Goal: Check status: Check status

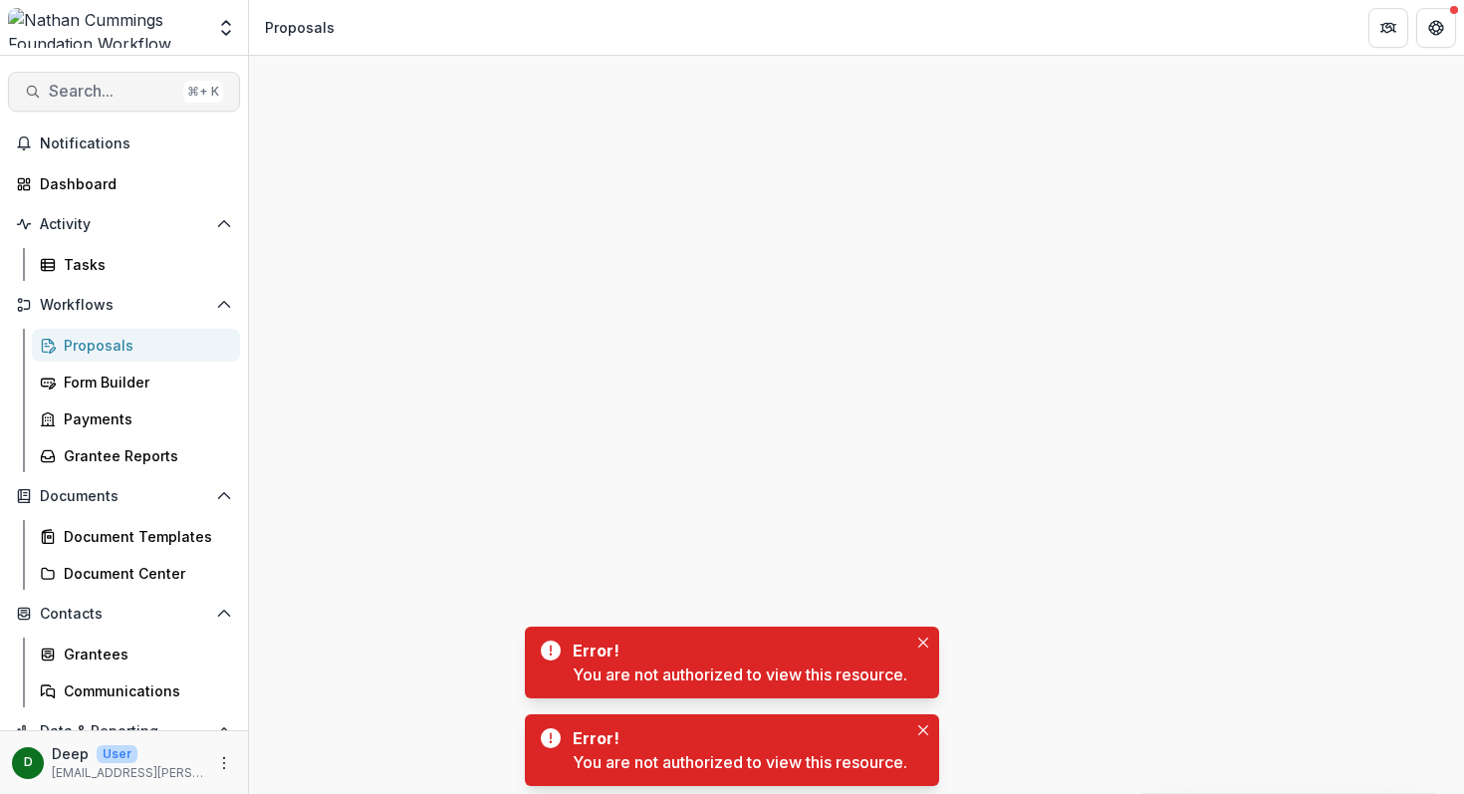
click at [88, 85] on span "Search..." at bounding box center [112, 91] width 126 height 19
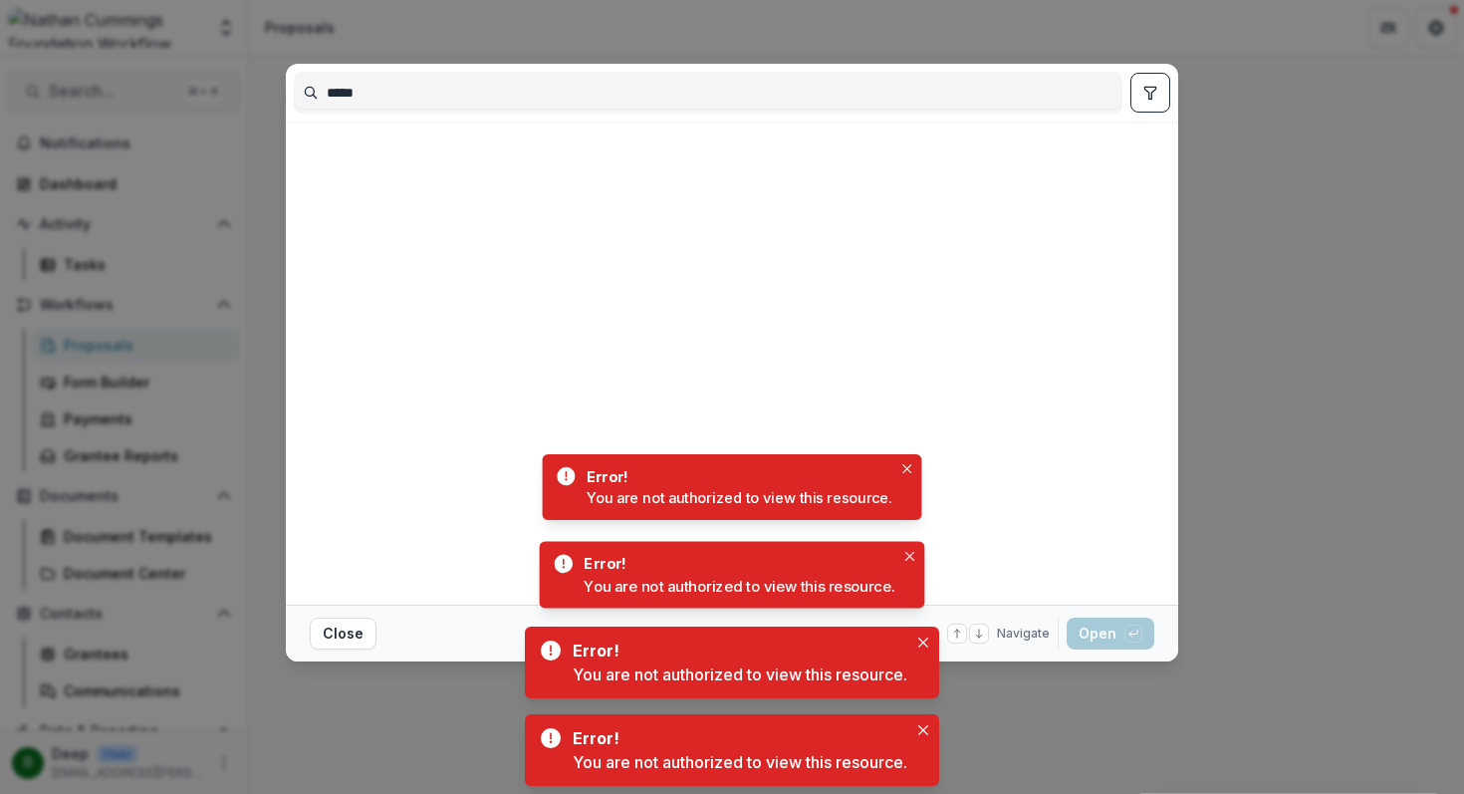
type input "*****"
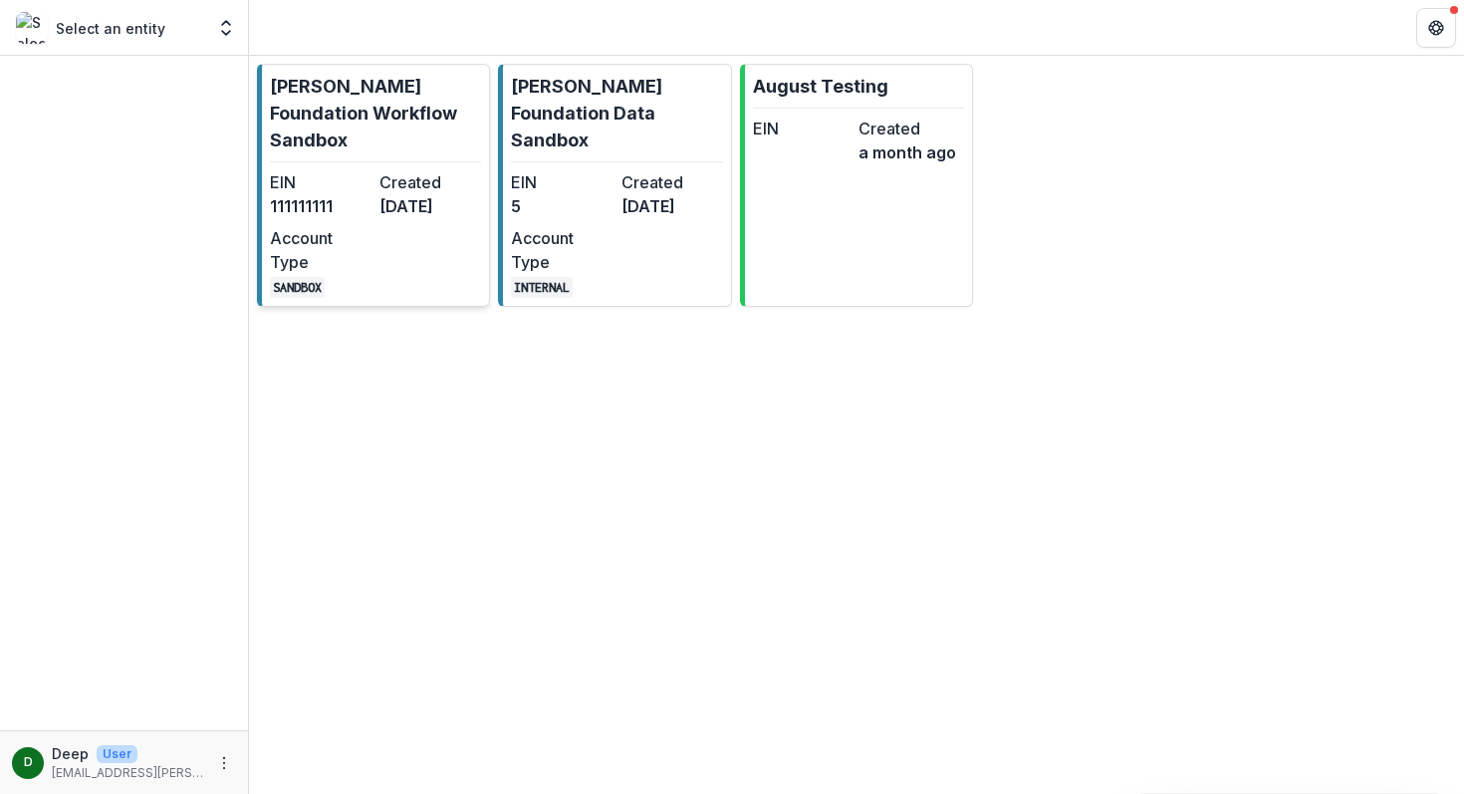
click at [392, 194] on dd "[DATE]" at bounding box center [430, 206] width 102 height 24
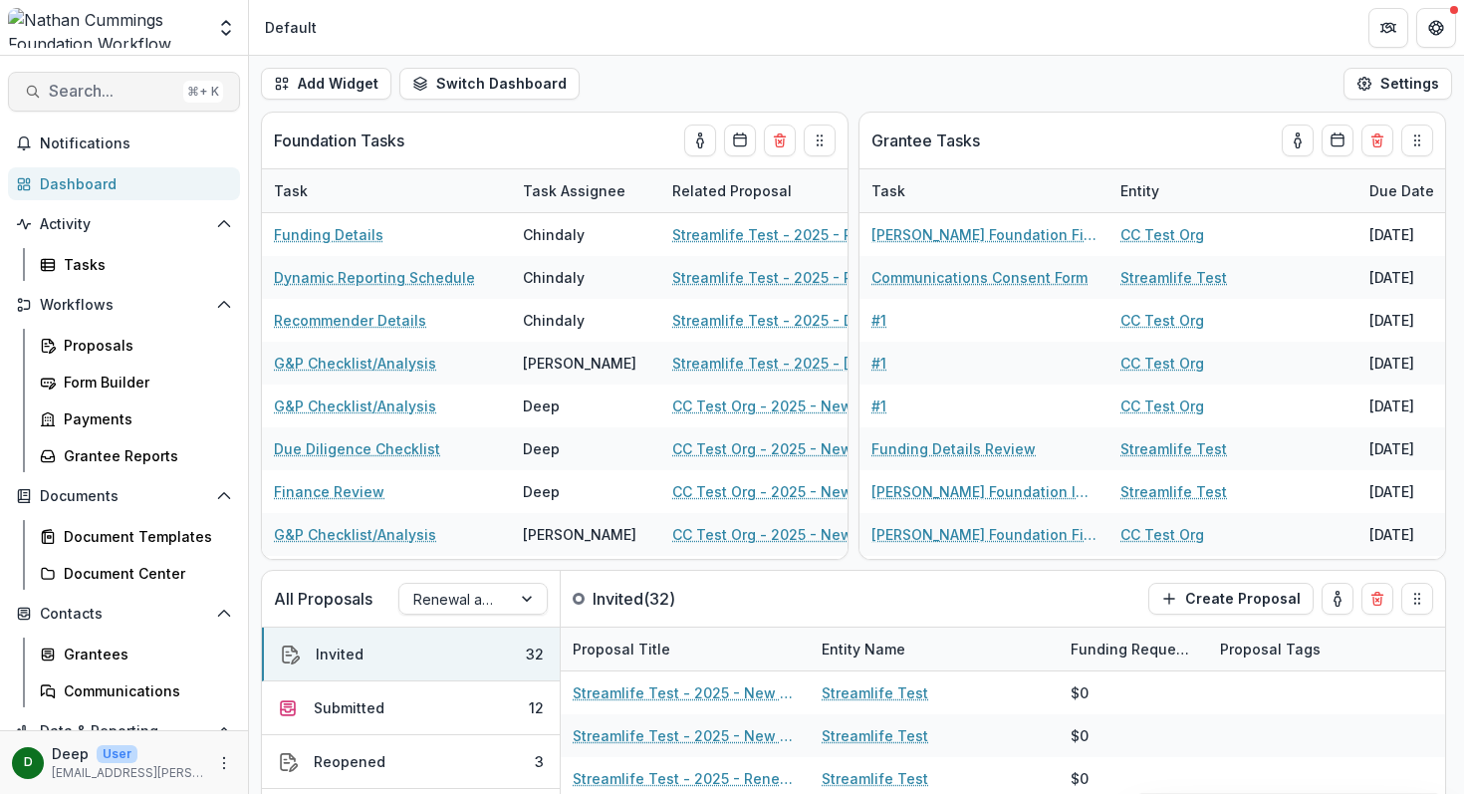
click at [89, 85] on span "Search..." at bounding box center [112, 91] width 126 height 19
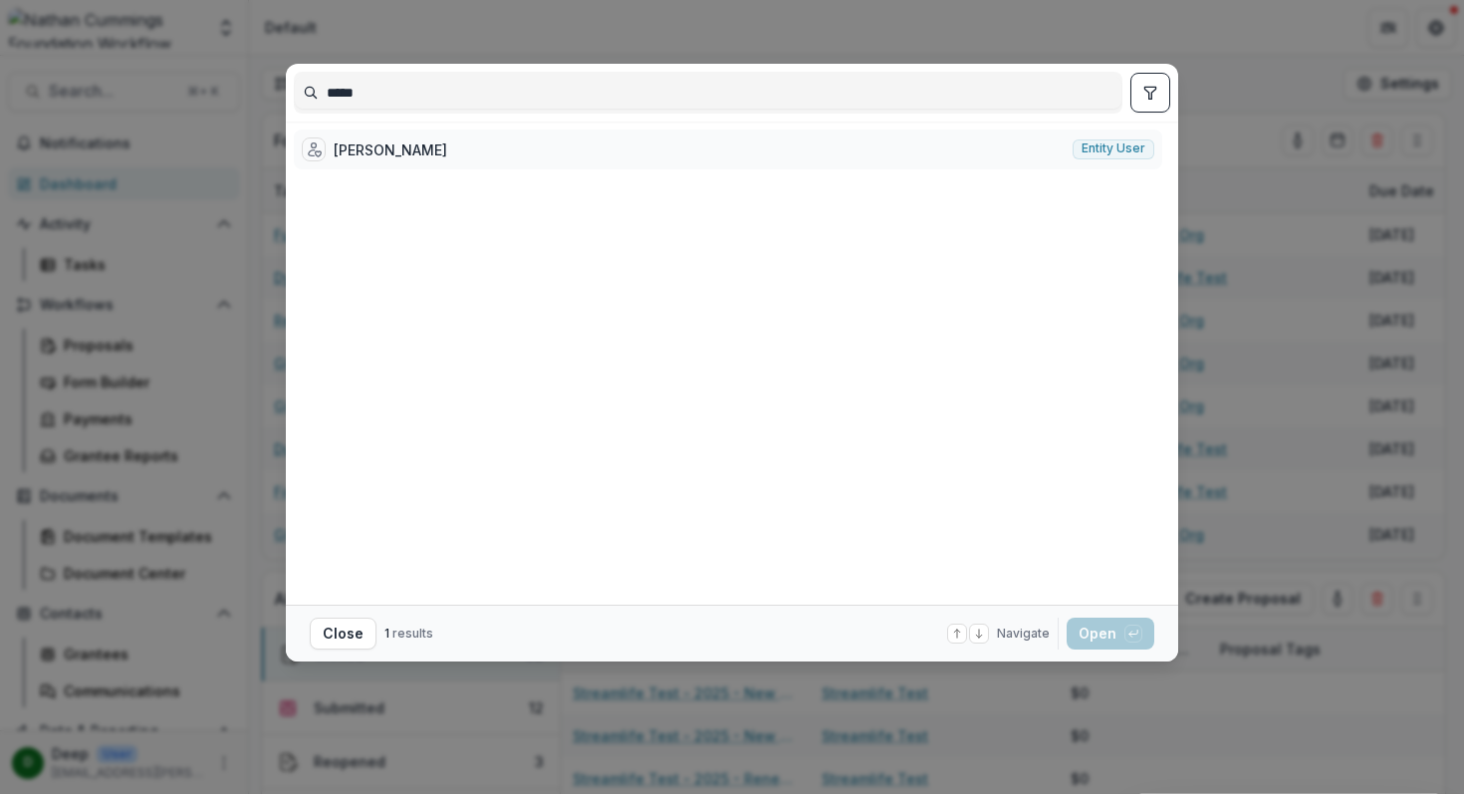
type input "*****"
click at [392, 152] on div "Jacqui Patterson" at bounding box center [391, 149] width 114 height 21
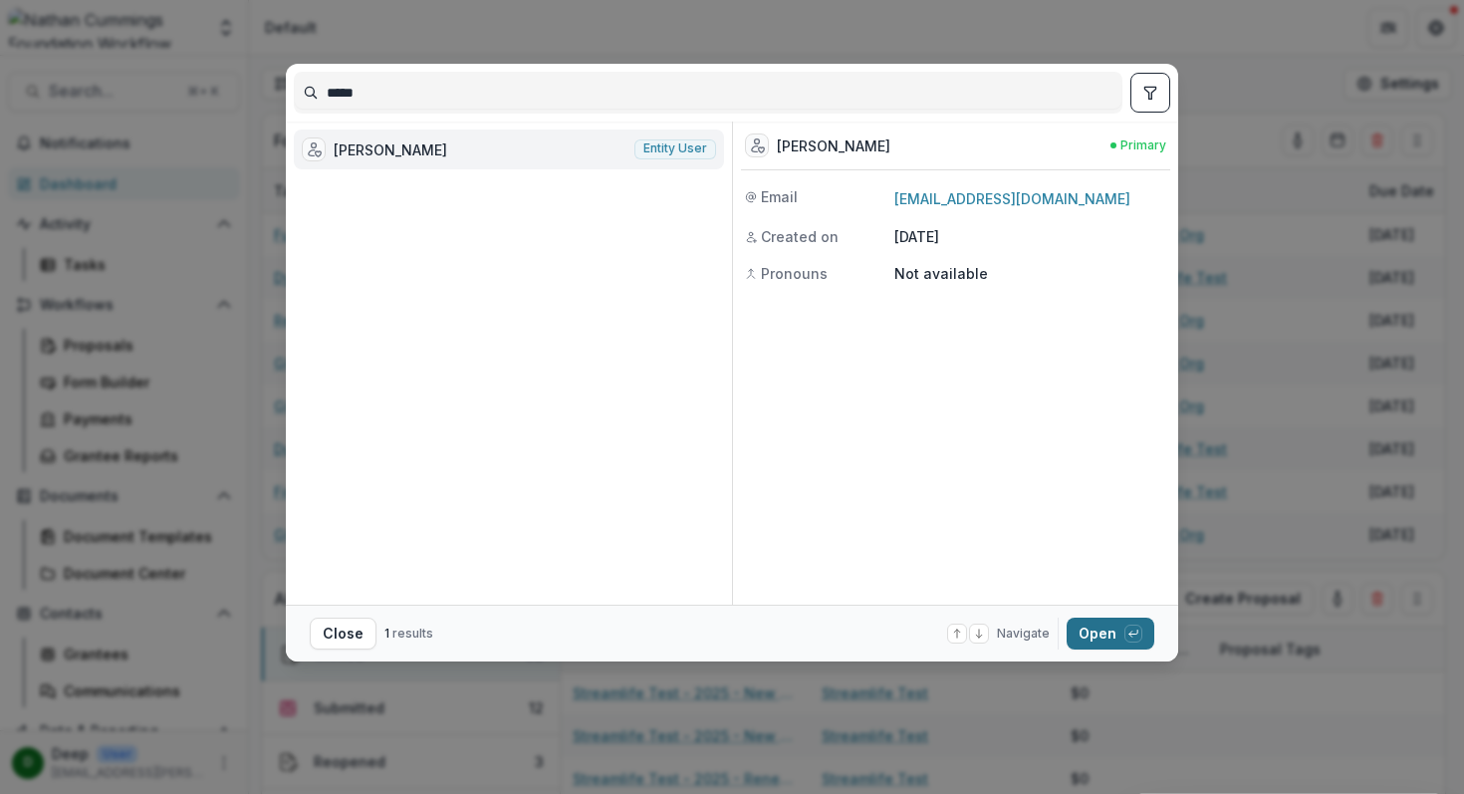
click at [1104, 646] on button "Open with enter key" at bounding box center [1111, 634] width 88 height 32
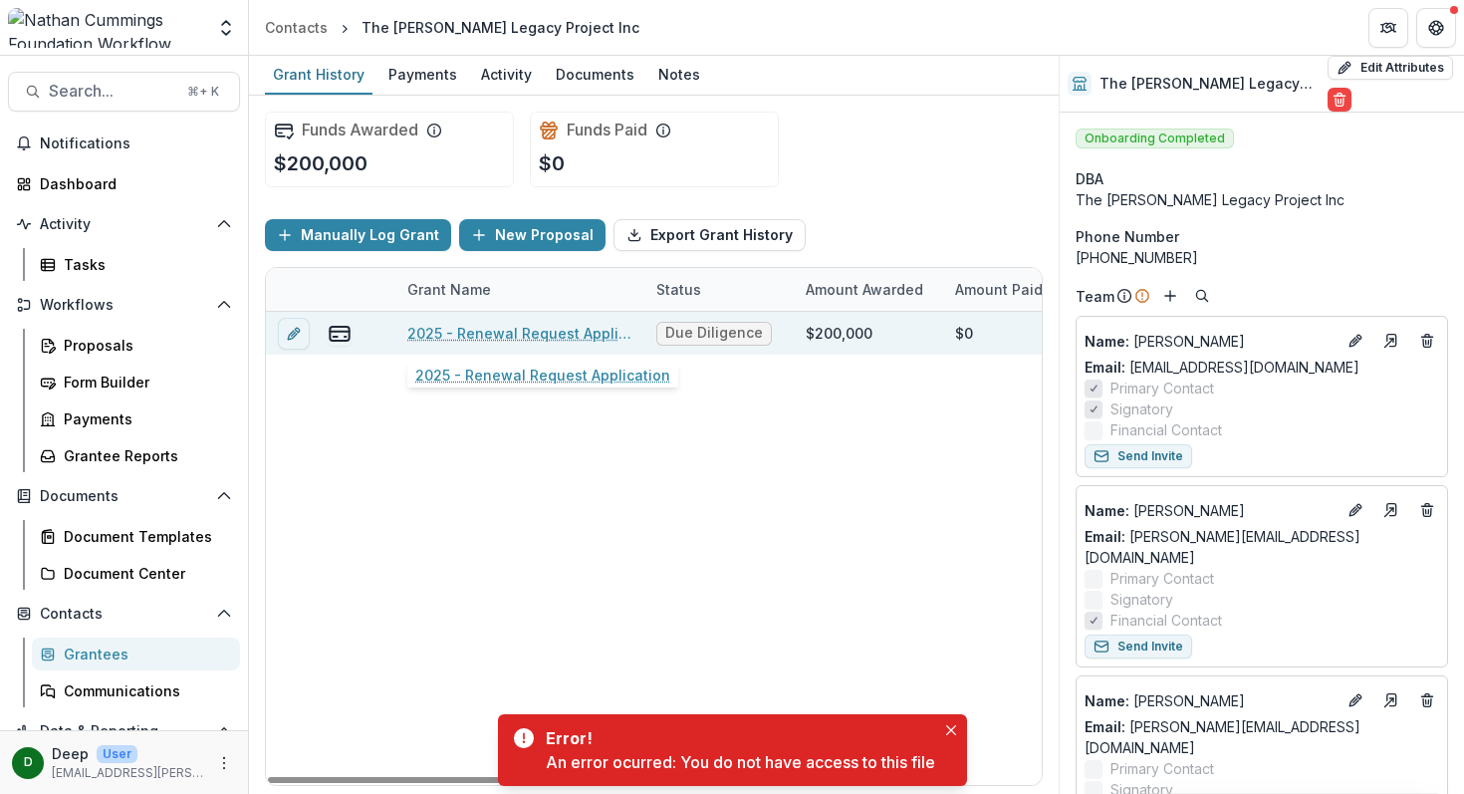
click at [537, 330] on link "2025 - Renewal Request Application" at bounding box center [519, 333] width 225 height 21
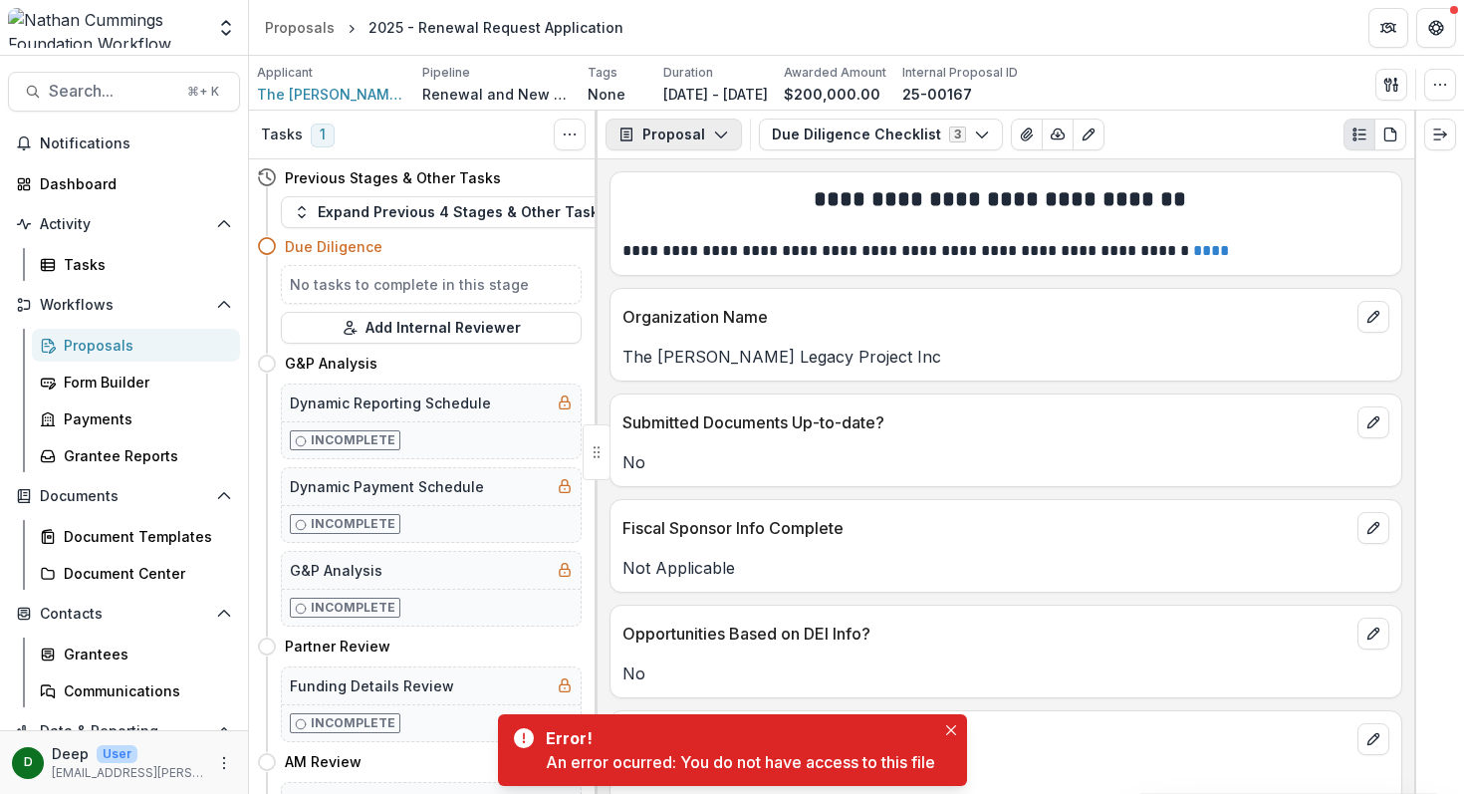
click at [722, 136] on icon "button" at bounding box center [721, 134] width 16 height 16
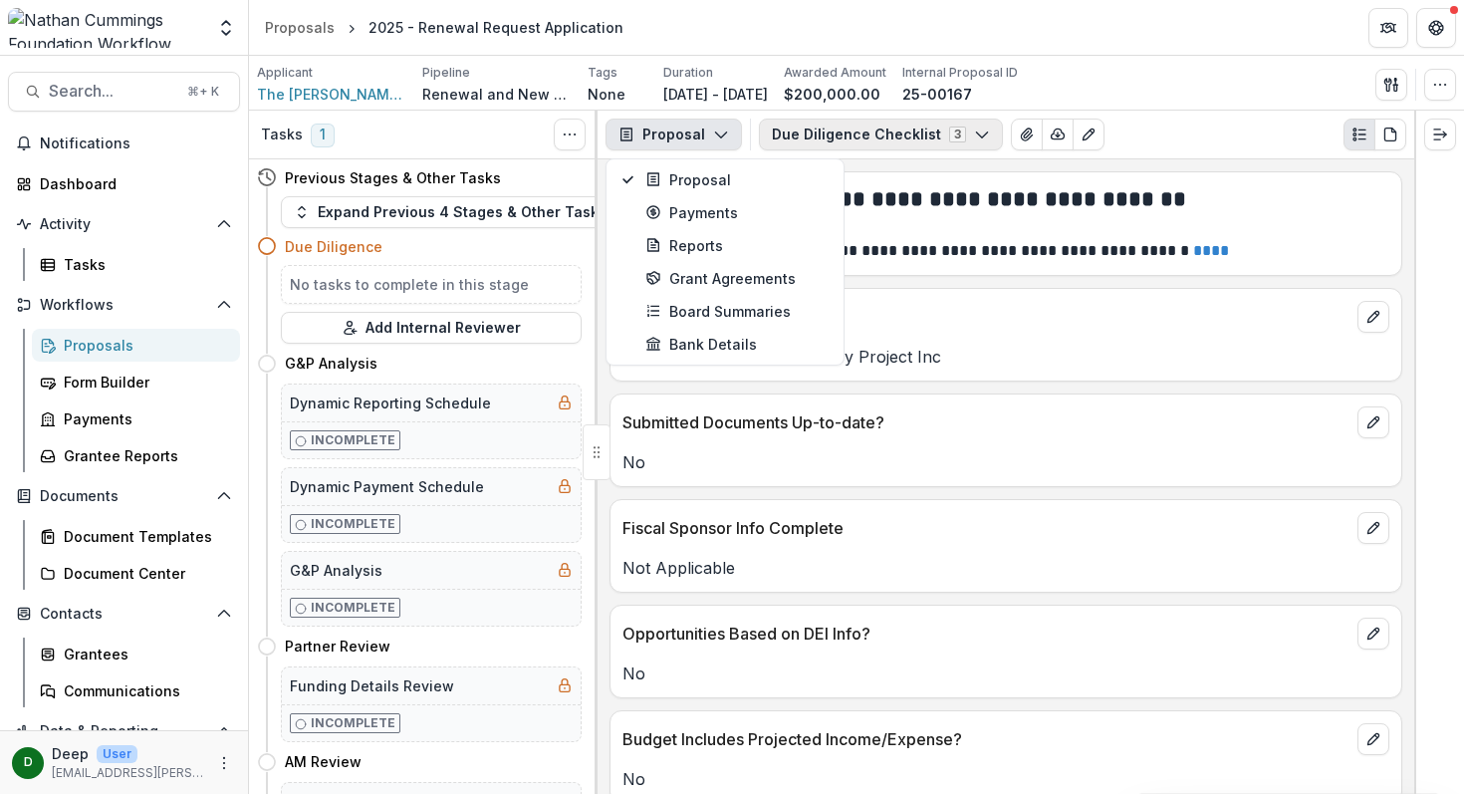
click at [952, 135] on button "Due Diligence Checklist 3" at bounding box center [881, 135] width 244 height 32
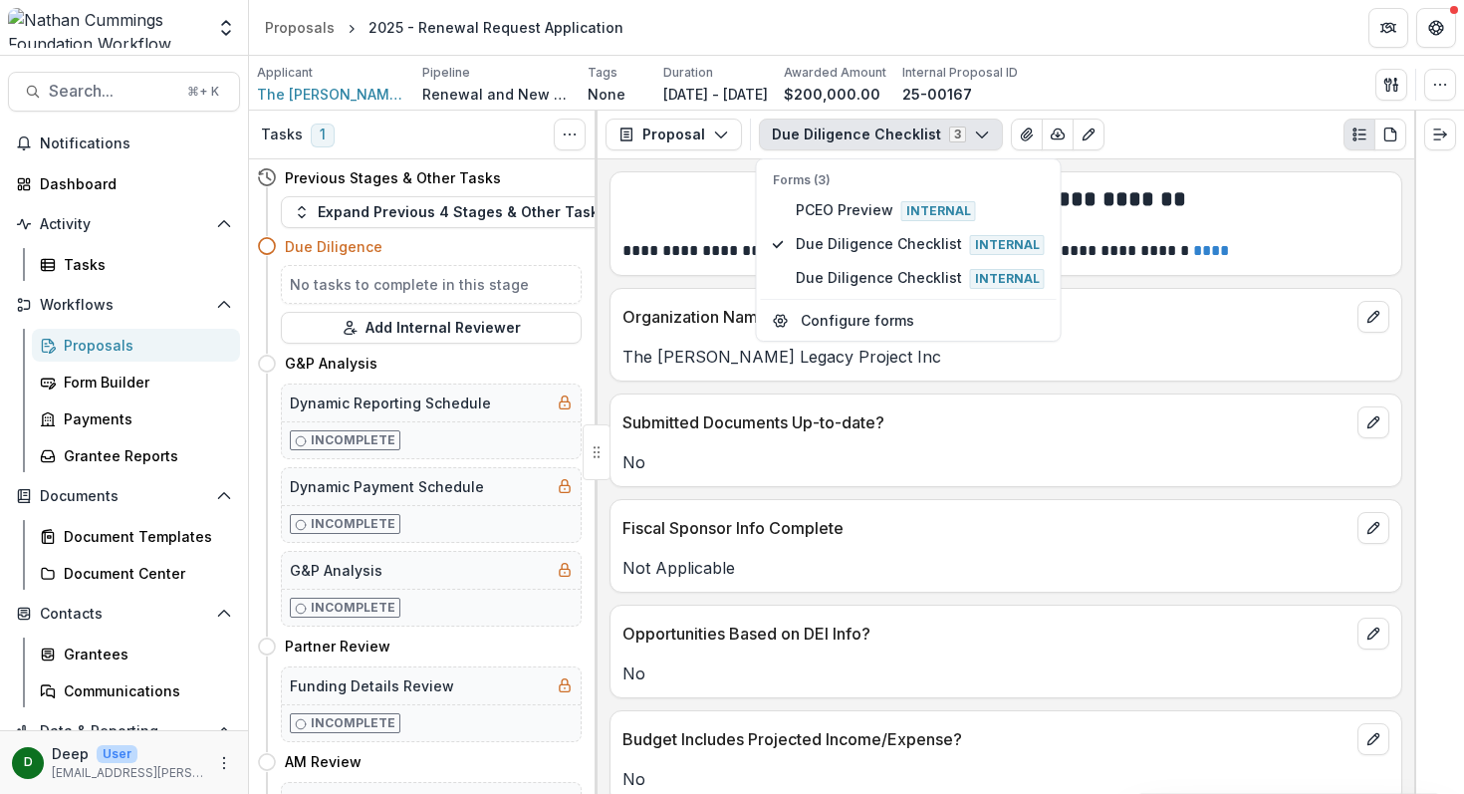
click at [1208, 94] on div "Applicant The Chisholm Legacy Project Inc Pipeline Renewal and New Grants Pipel…" at bounding box center [856, 84] width 1199 height 41
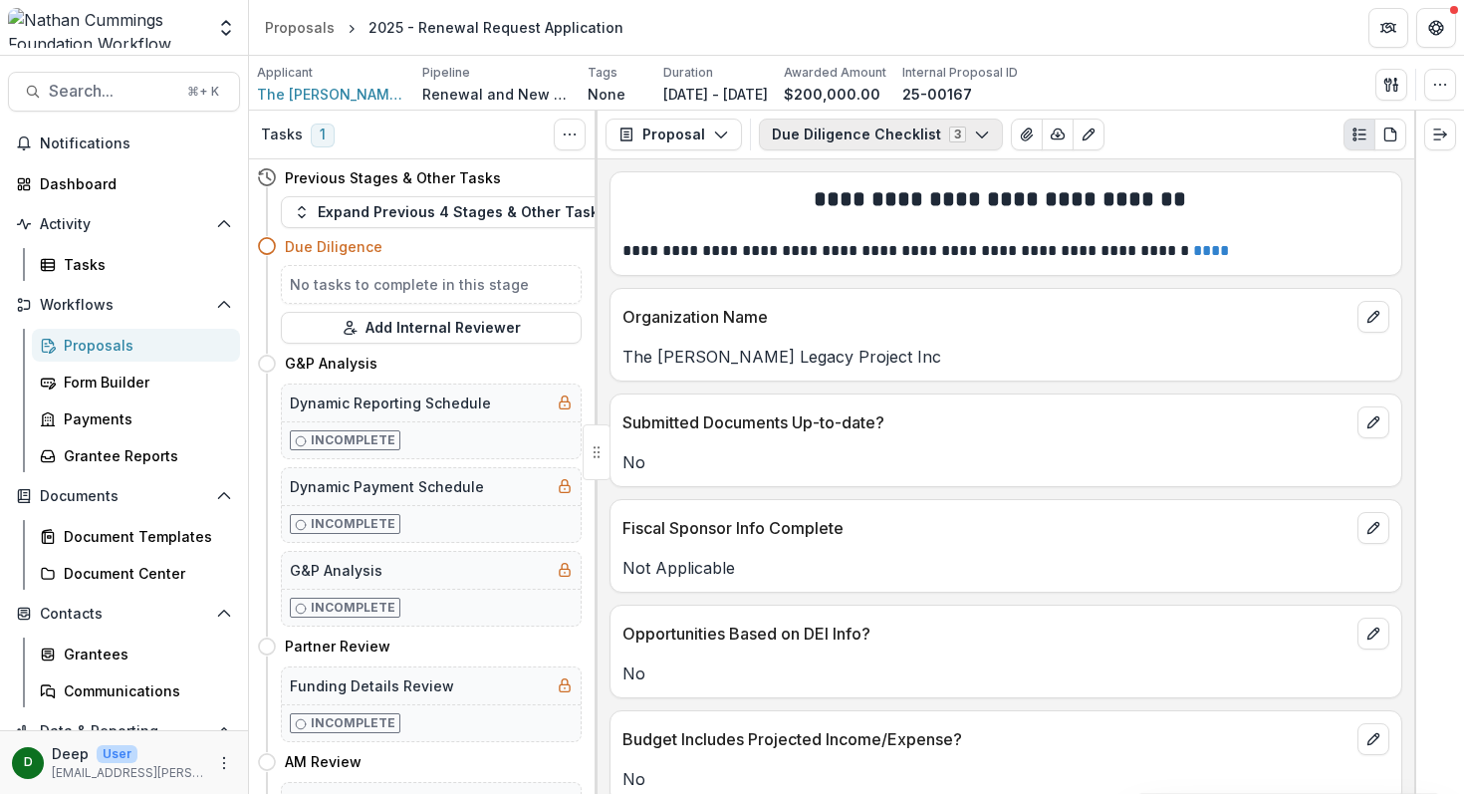
click at [921, 137] on button "Due Diligence Checklist 3" at bounding box center [881, 135] width 244 height 32
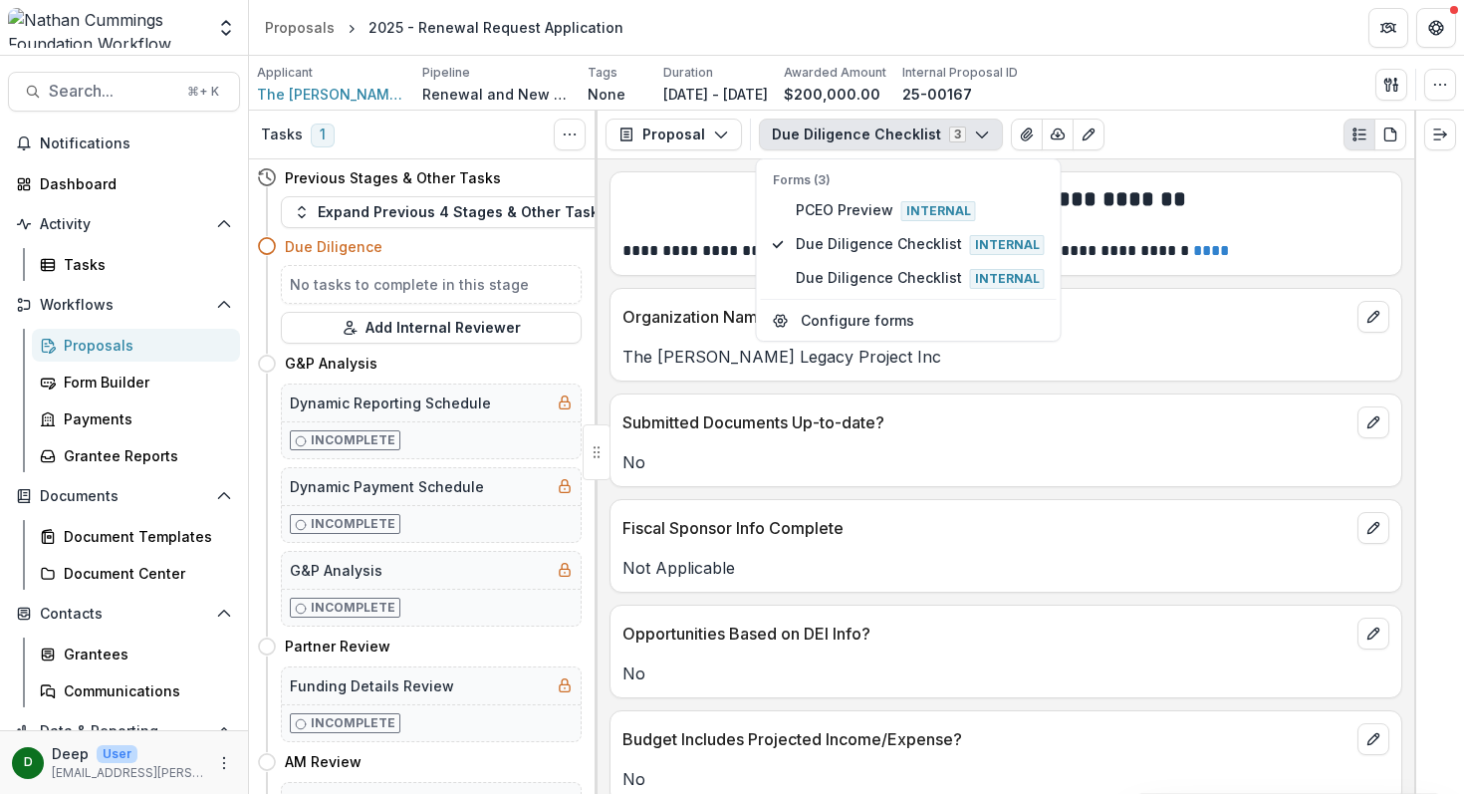
click at [1103, 130] on div "Due Diligence Checklist 3 Forms (3) PCEO Preview Internal Due Diligence Checkli…" at bounding box center [1082, 135] width 647 height 32
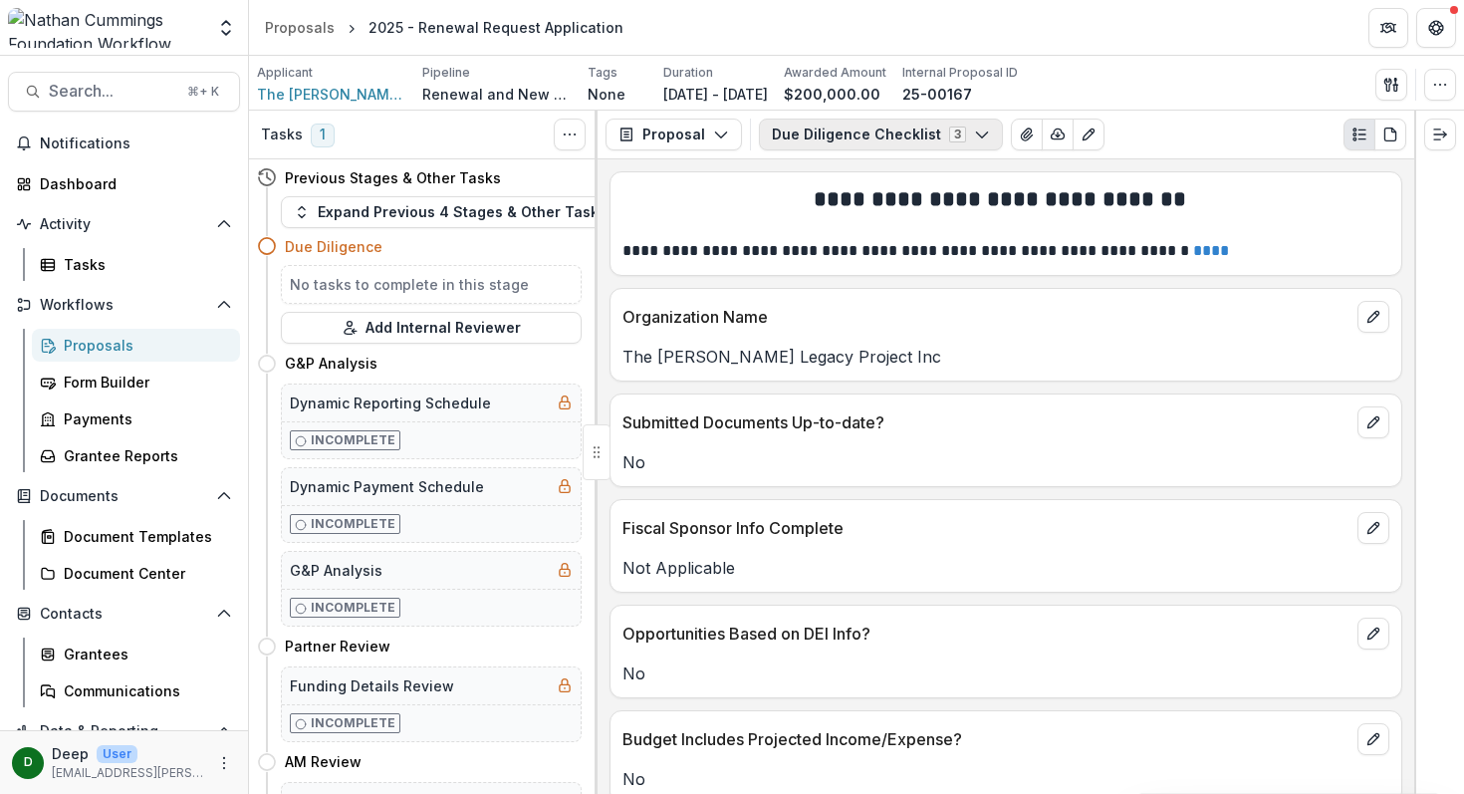
click at [971, 124] on button "Due Diligence Checklist 3" at bounding box center [881, 135] width 244 height 32
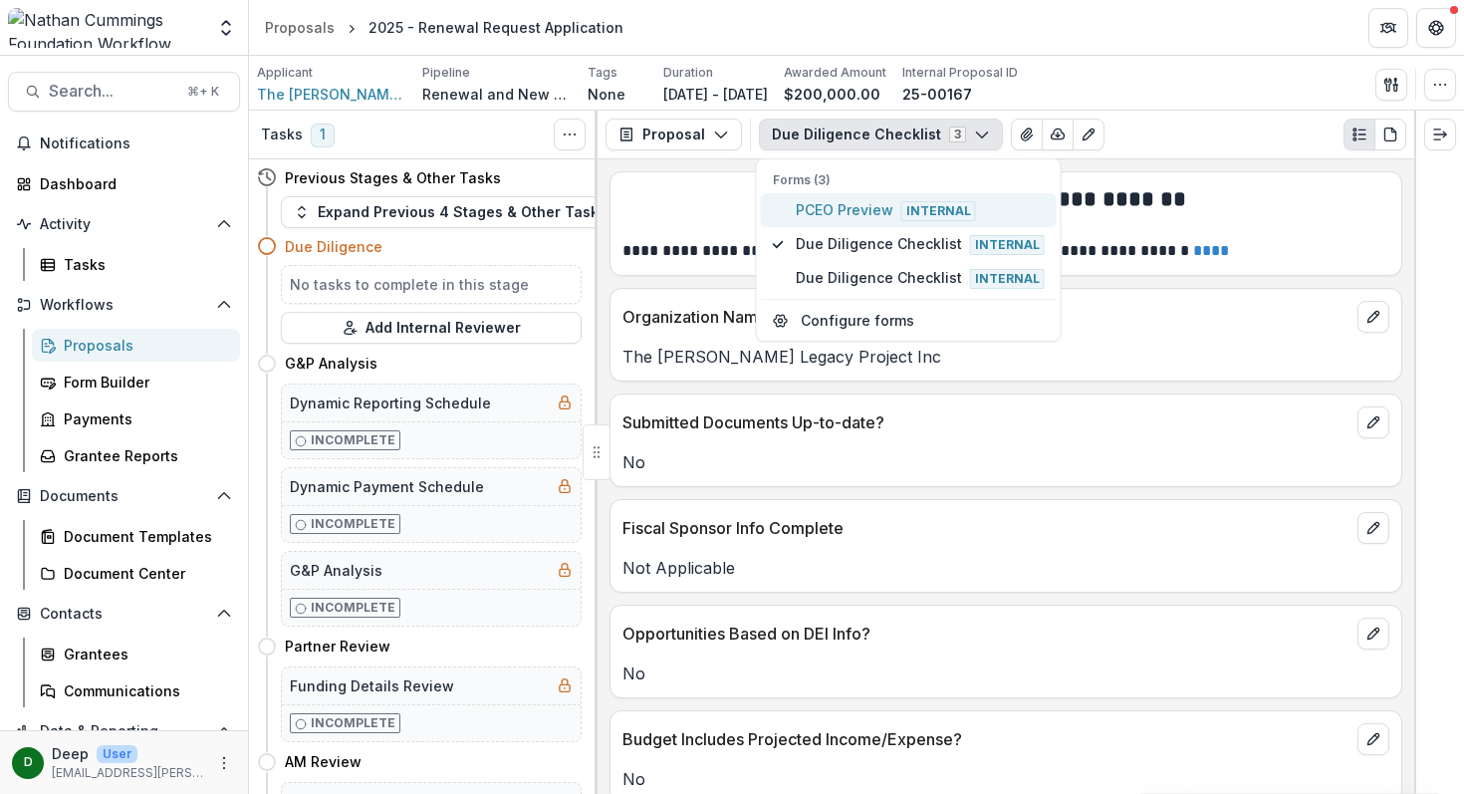
click at [873, 208] on span "PCEO Preview Internal" at bounding box center [920, 210] width 249 height 22
click at [1135, 136] on div "Due Diligence Checklist 3 Forms (3) PCEO Preview Internal Due Diligence Checkli…" at bounding box center [1082, 135] width 647 height 32
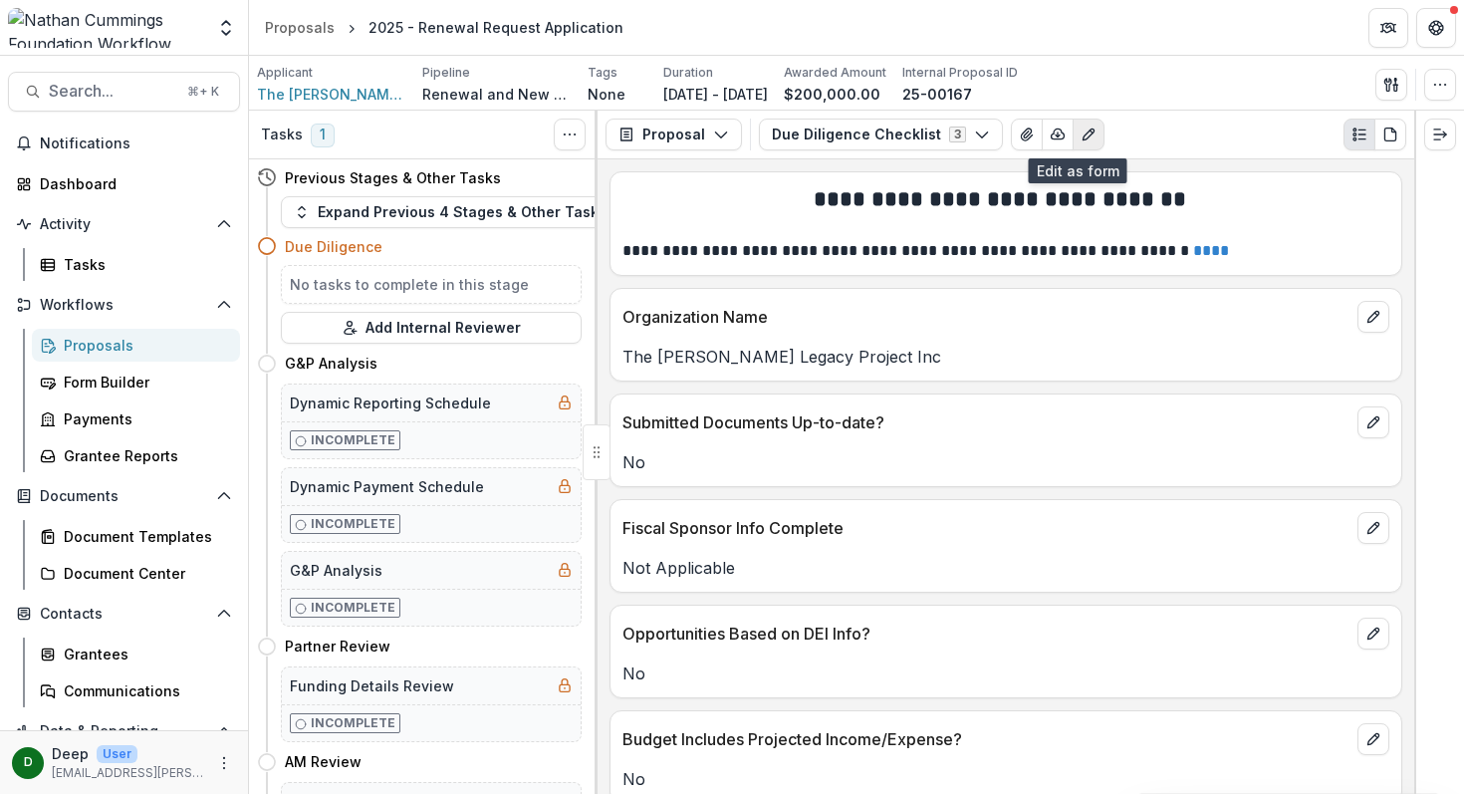
click at [1083, 136] on icon "Edit as form" at bounding box center [1088, 133] width 11 height 11
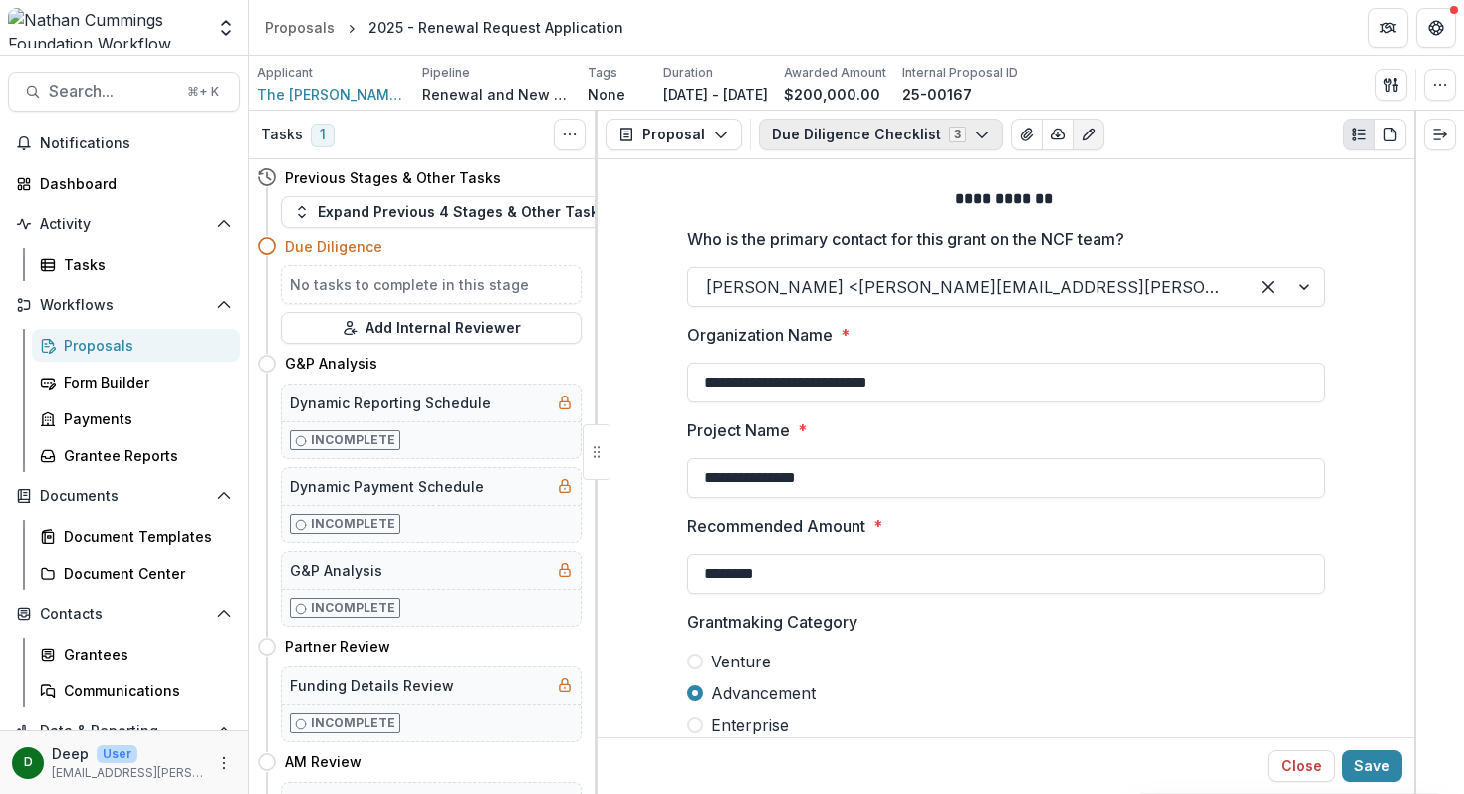
click at [975, 132] on icon "button" at bounding box center [982, 134] width 16 height 16
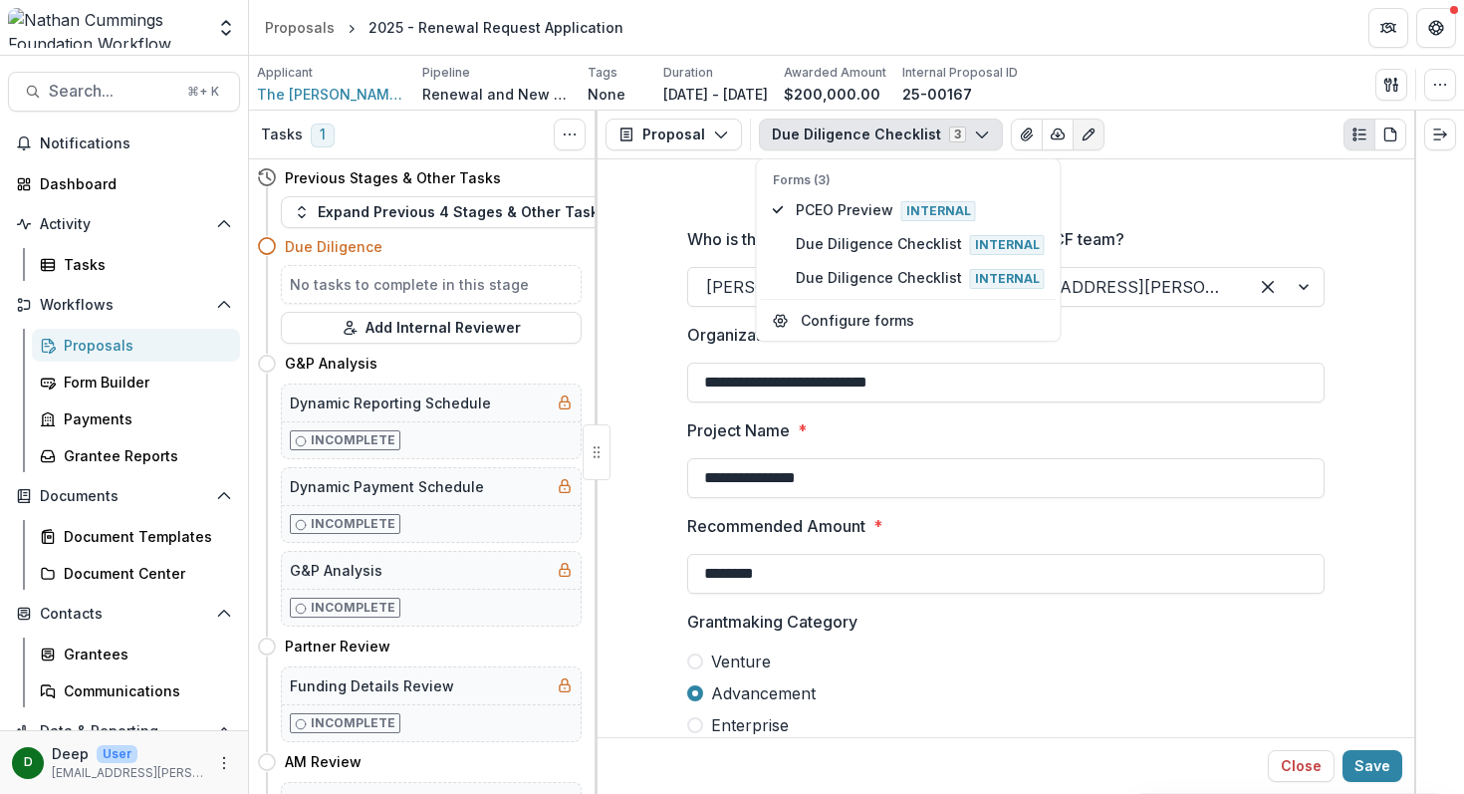
click at [1131, 188] on p "**********" at bounding box center [1005, 199] width 637 height 24
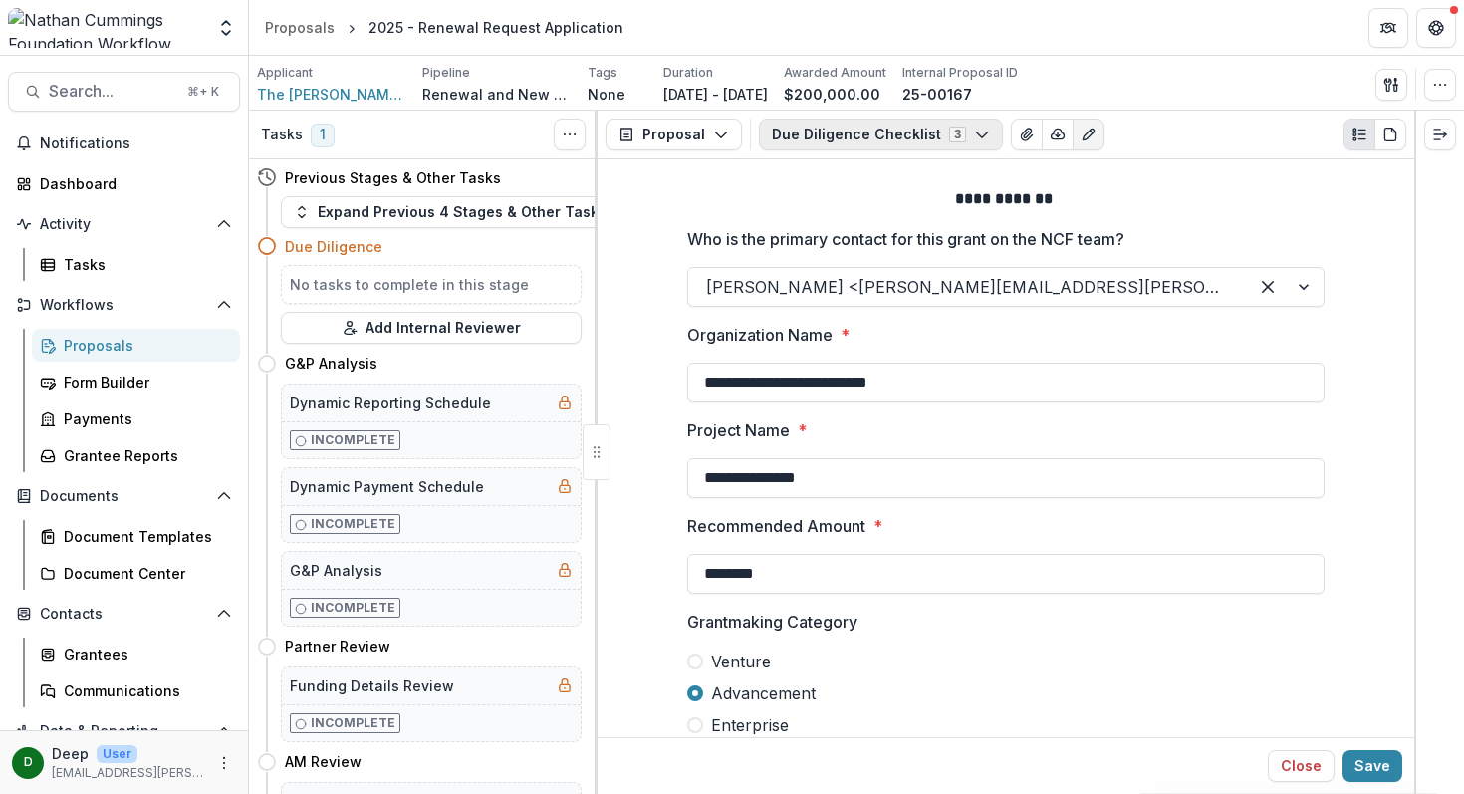
click at [980, 141] on button "Due Diligence Checklist 3" at bounding box center [881, 135] width 244 height 32
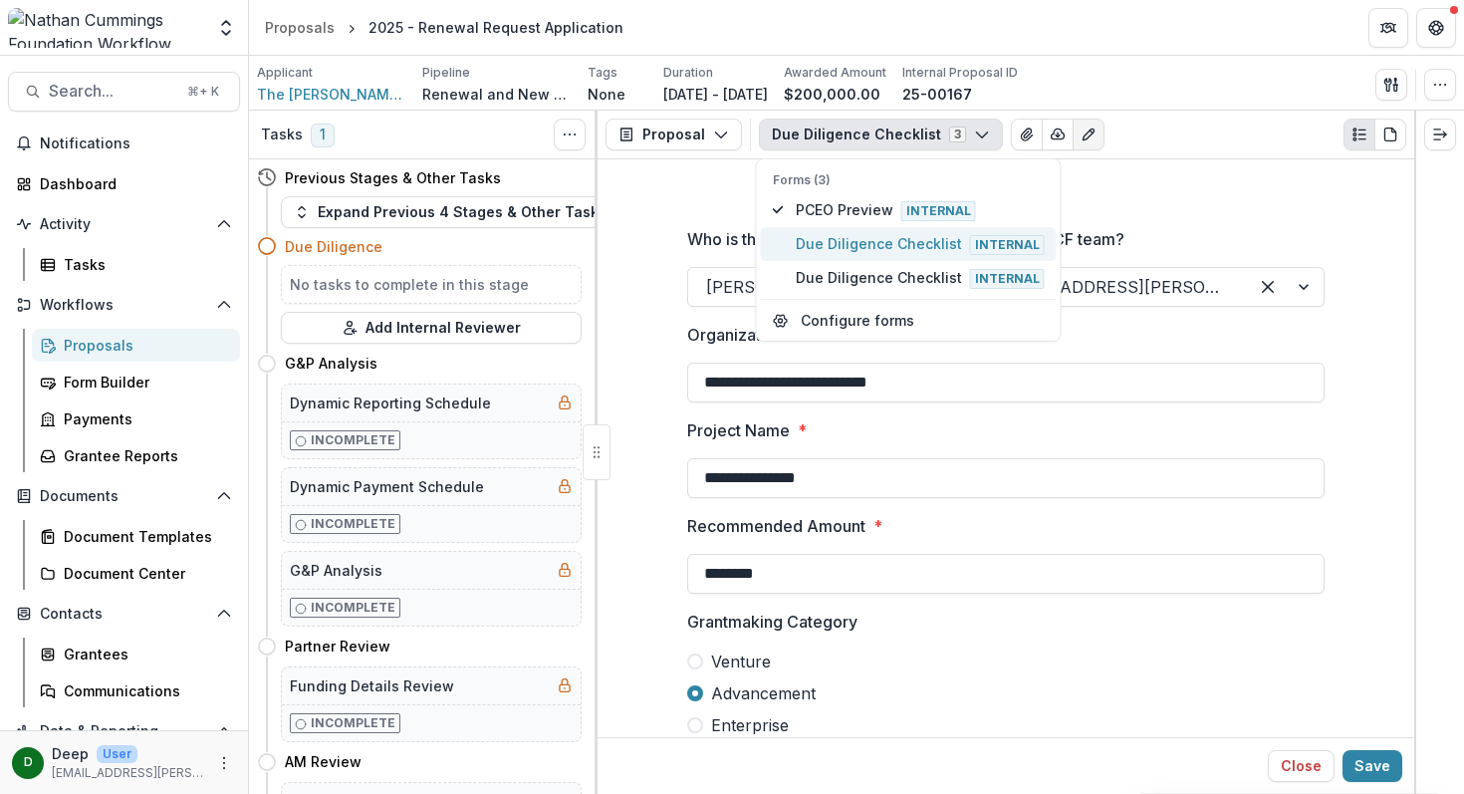
click at [942, 238] on span "Due Diligence Checklist Internal" at bounding box center [920, 244] width 249 height 22
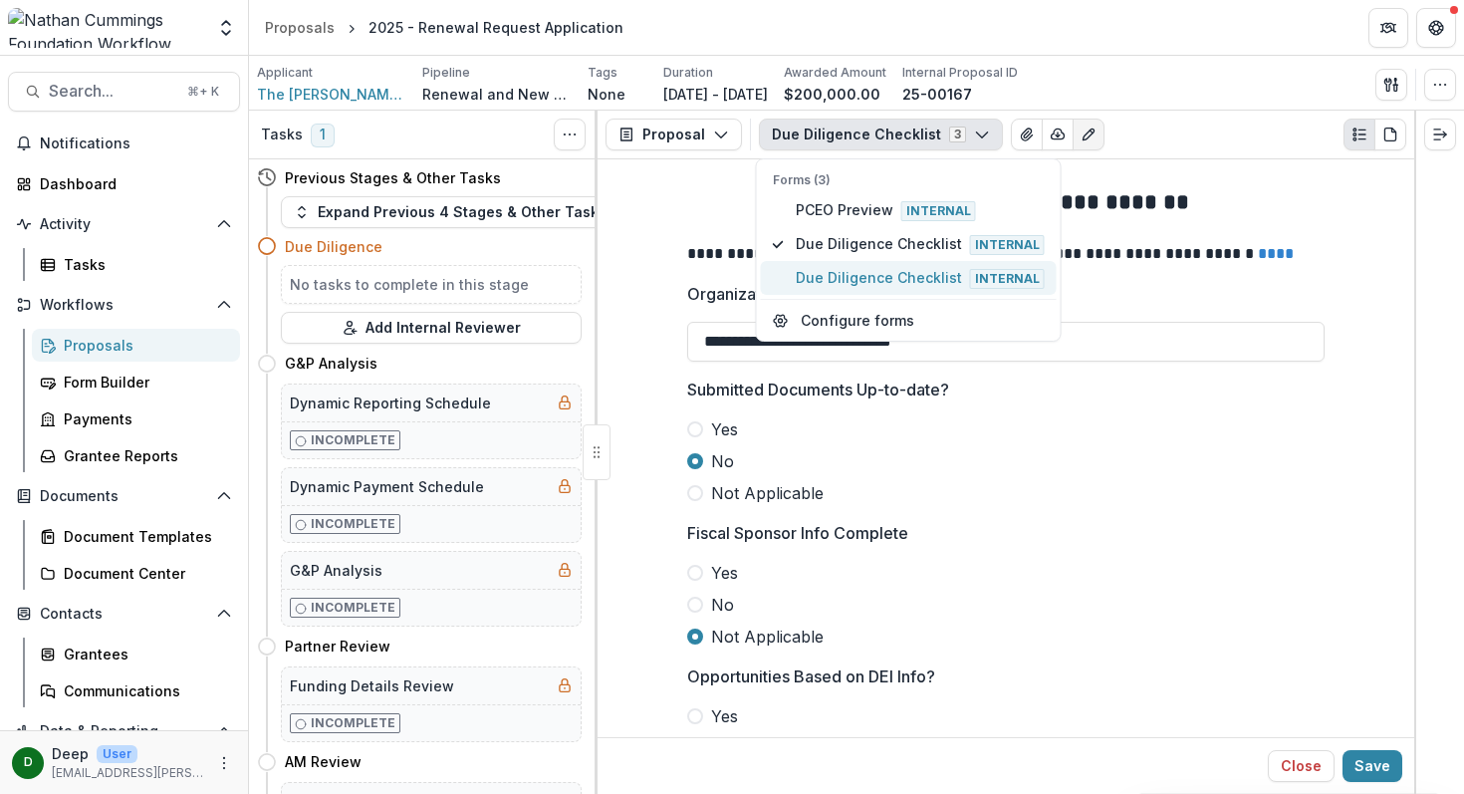
click at [926, 277] on span "Due Diligence Checklist Internal" at bounding box center [920, 278] width 249 height 22
click at [916, 274] on span "Due Diligence Checklist Internal" at bounding box center [920, 278] width 249 height 22
click at [1079, 200] on h2 "**********" at bounding box center [1005, 202] width 637 height 31
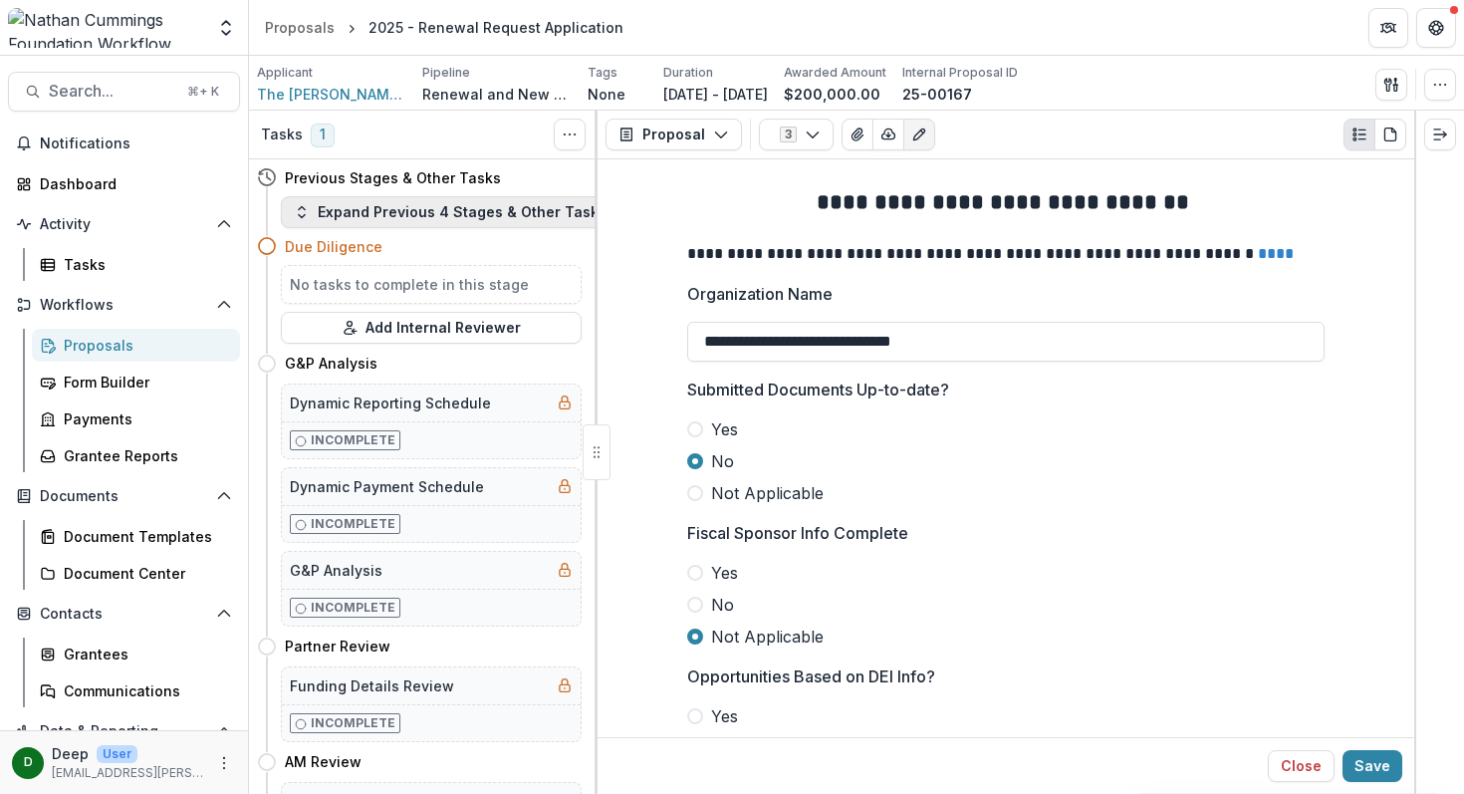
click at [364, 219] on button "Expand Previous 4 Stages & Other Tasks" at bounding box center [450, 212] width 339 height 32
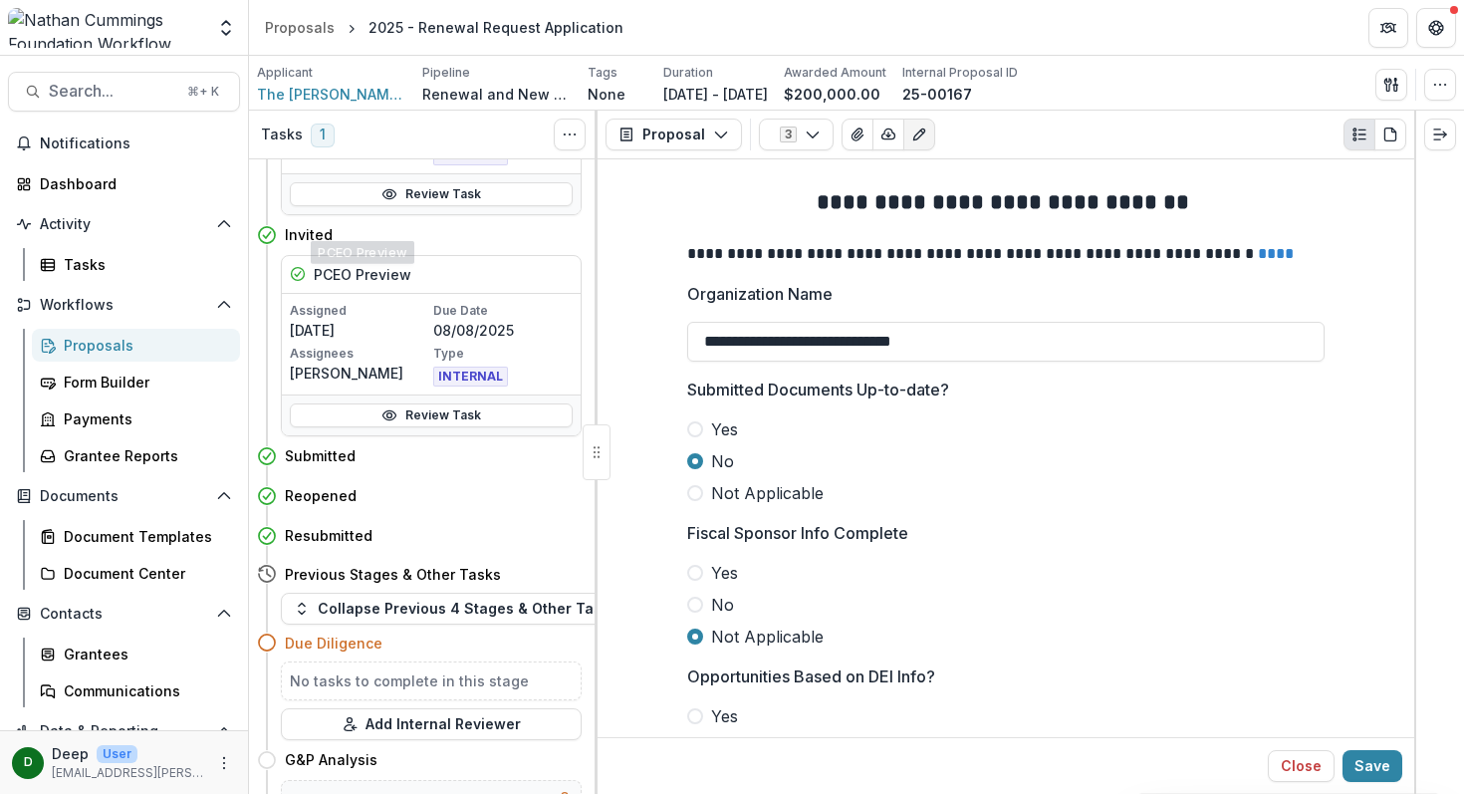
scroll to position [267, 0]
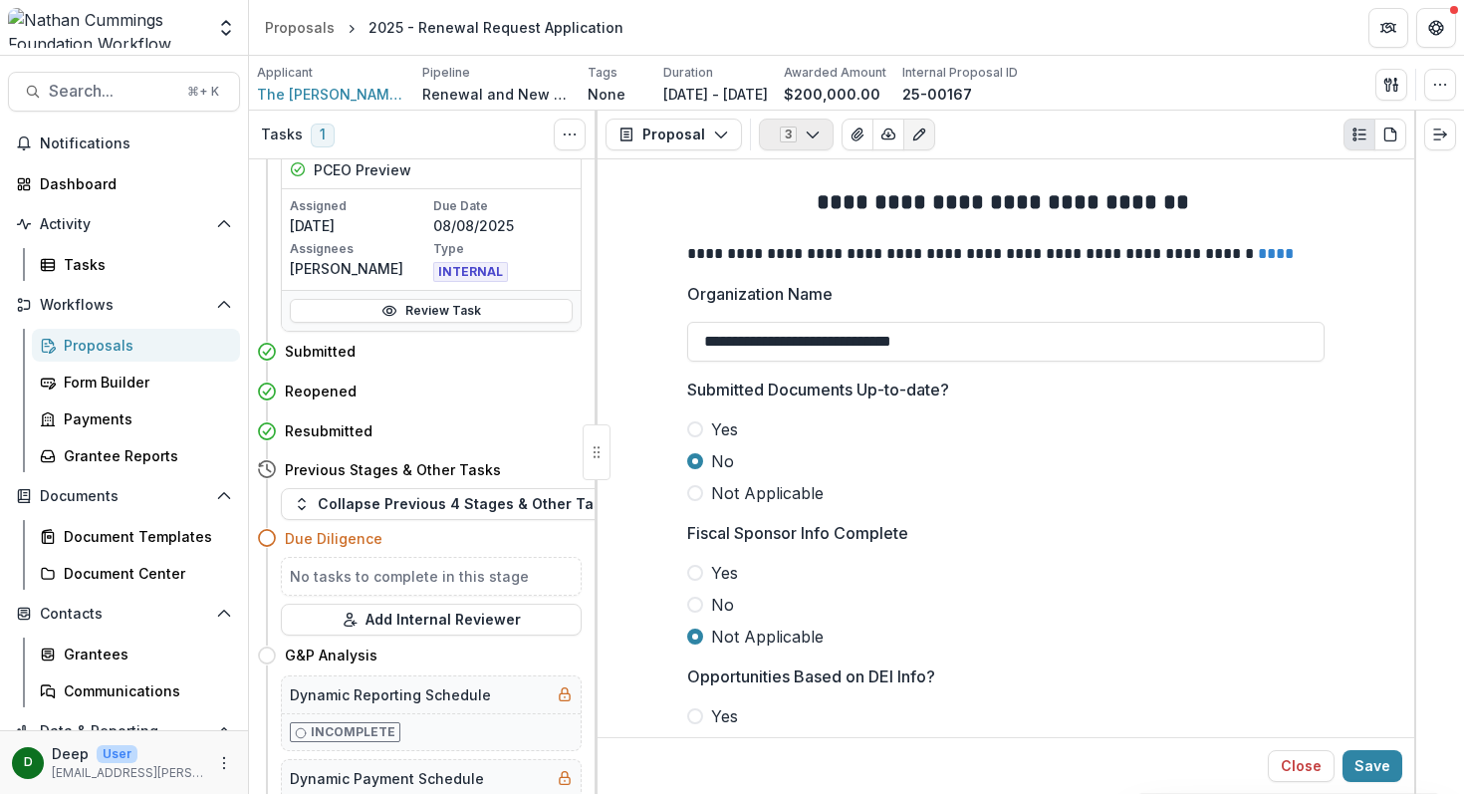
click at [810, 126] on icon "button" at bounding box center [813, 134] width 16 height 16
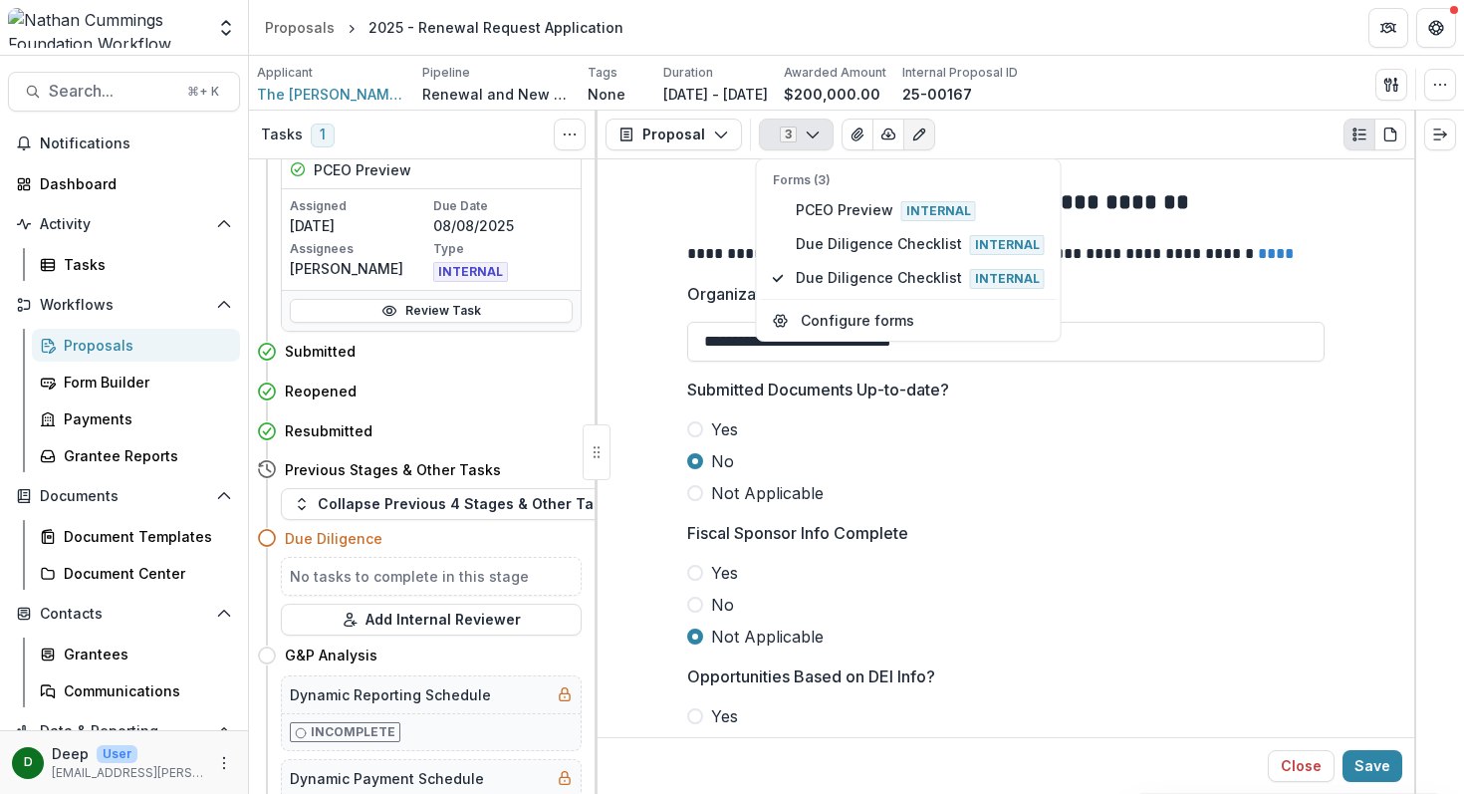
click at [1108, 201] on h2 "**********" at bounding box center [1005, 202] width 637 height 31
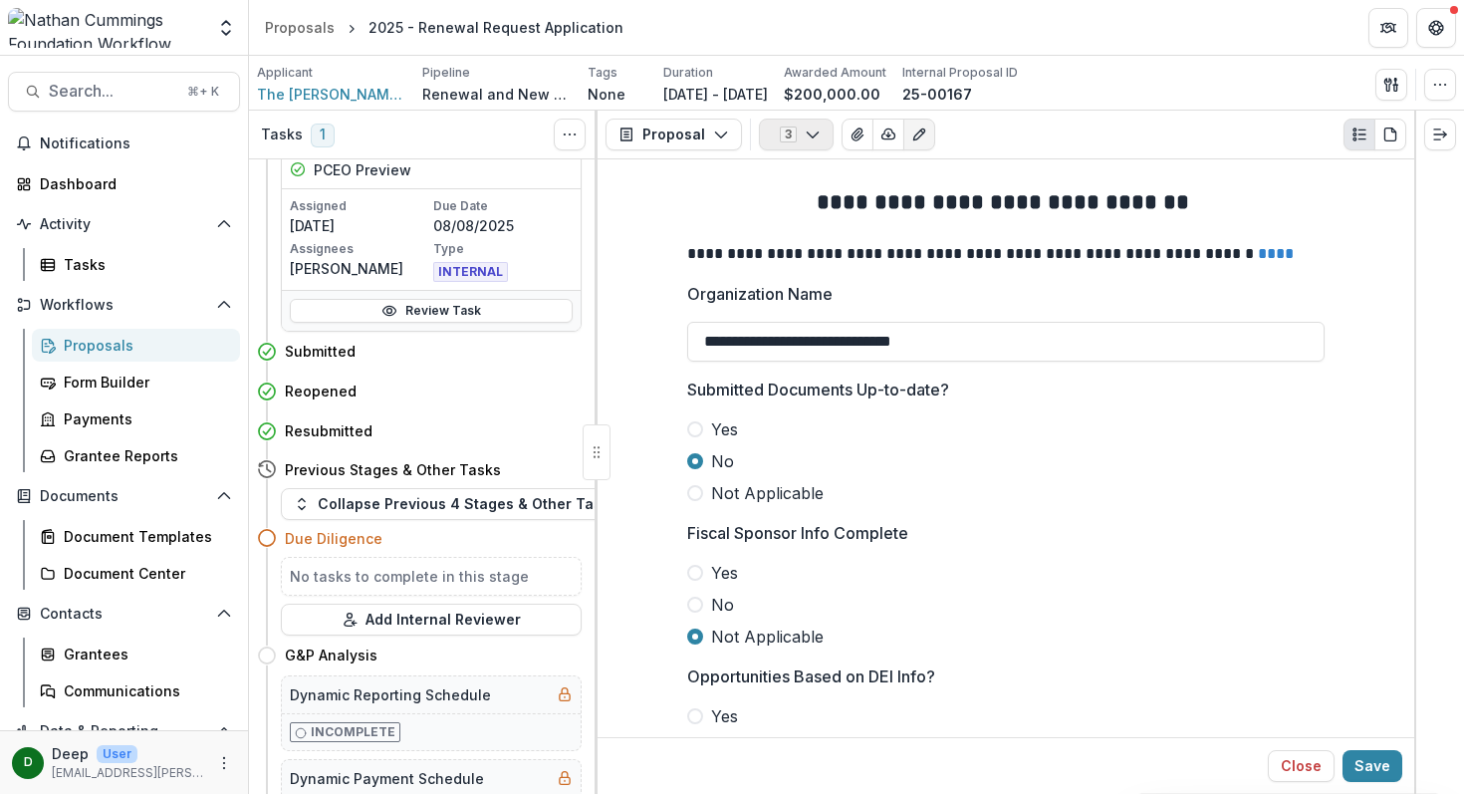
click at [806, 137] on icon "button" at bounding box center [813, 134] width 16 height 16
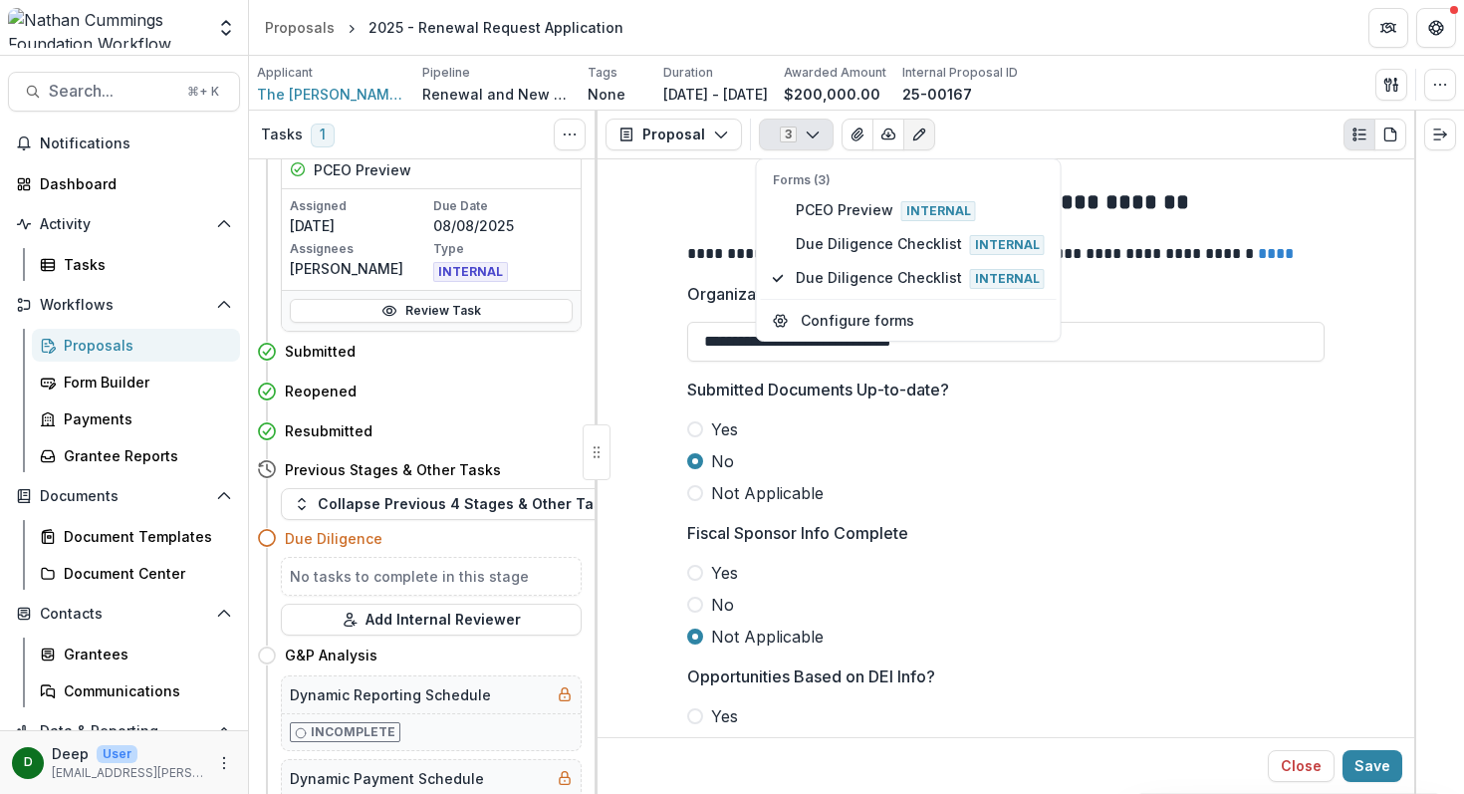
click at [806, 137] on icon "button" at bounding box center [813, 134] width 16 height 16
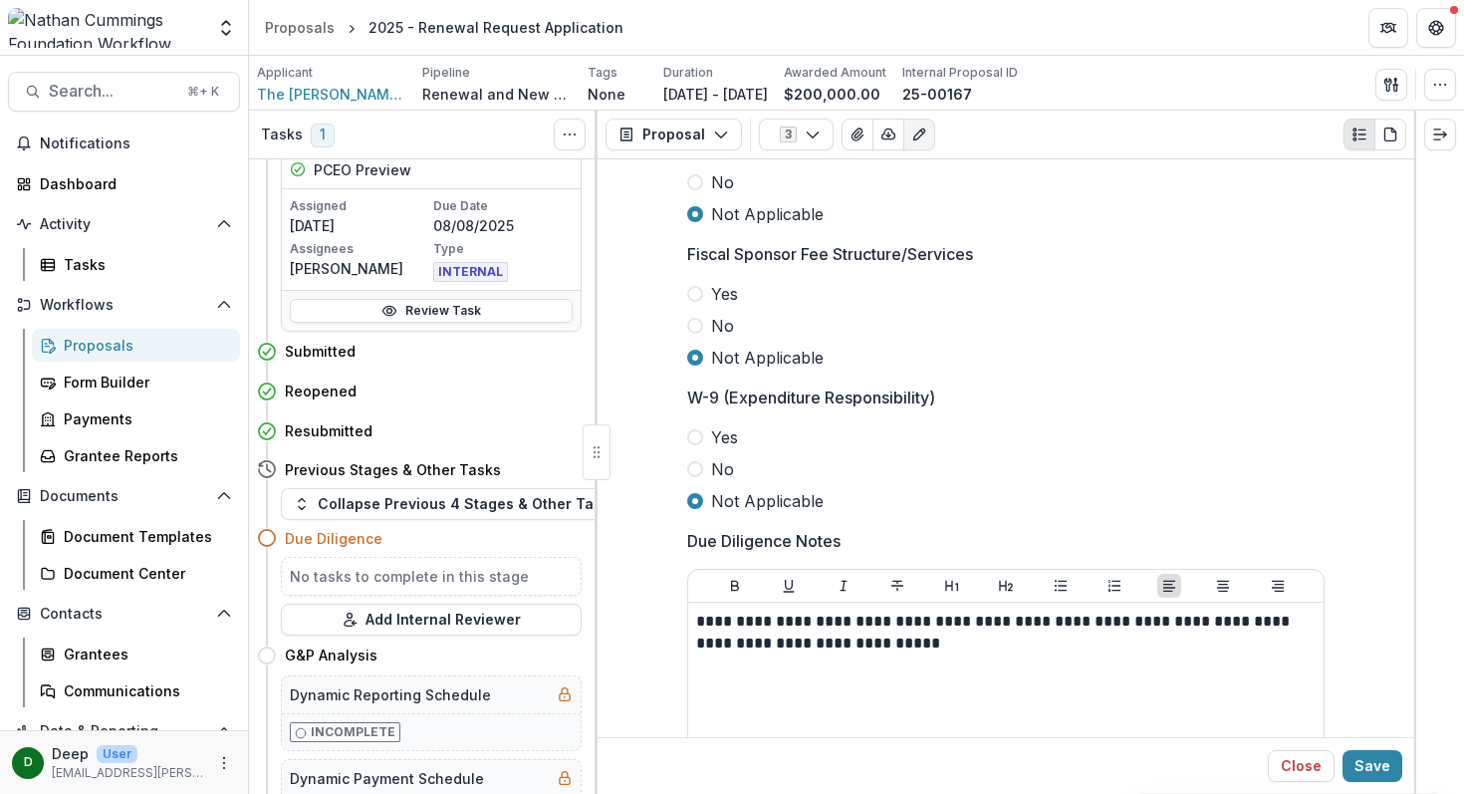
scroll to position [4367, 0]
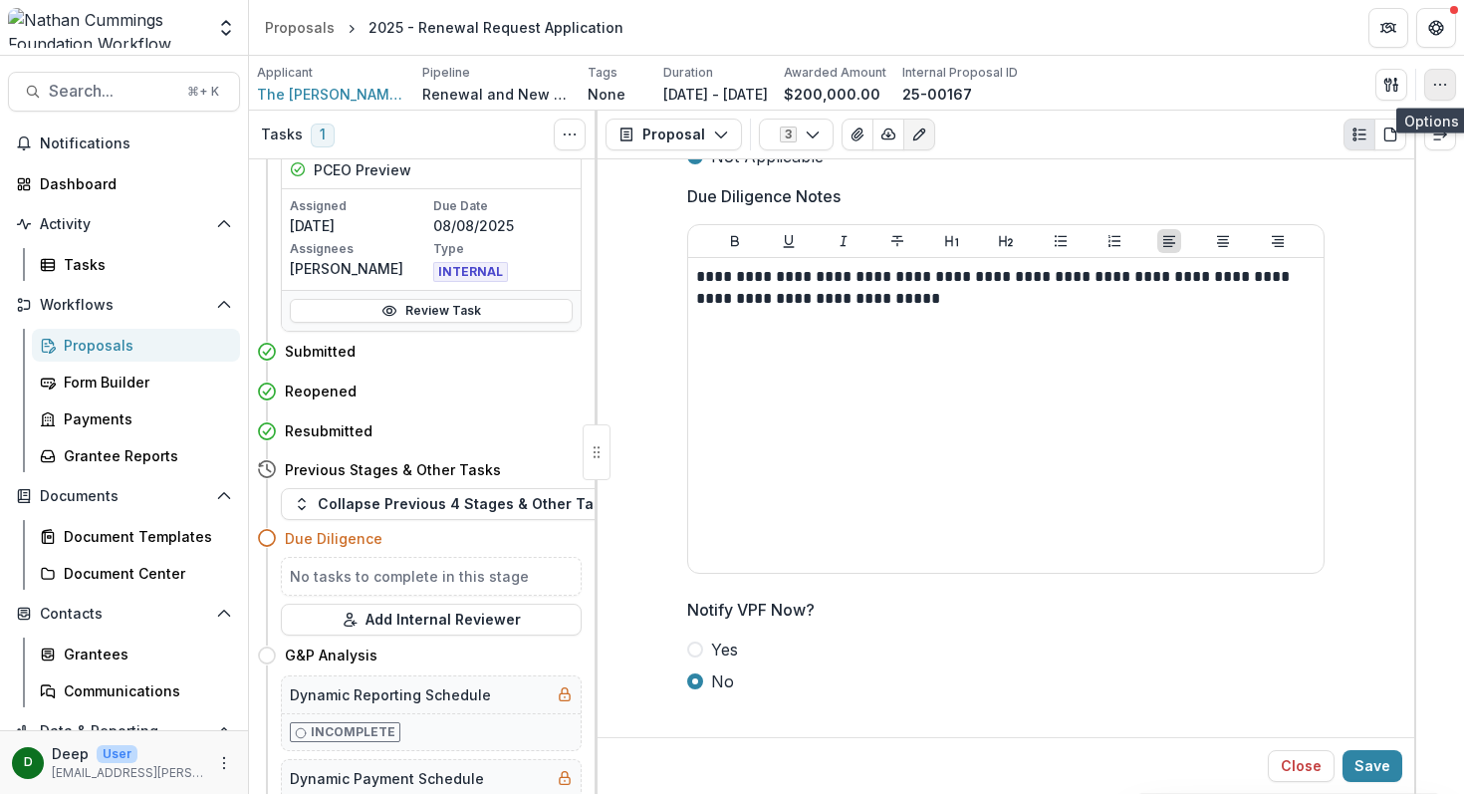
click at [1434, 84] on circle "button" at bounding box center [1434, 84] width 1 height 1
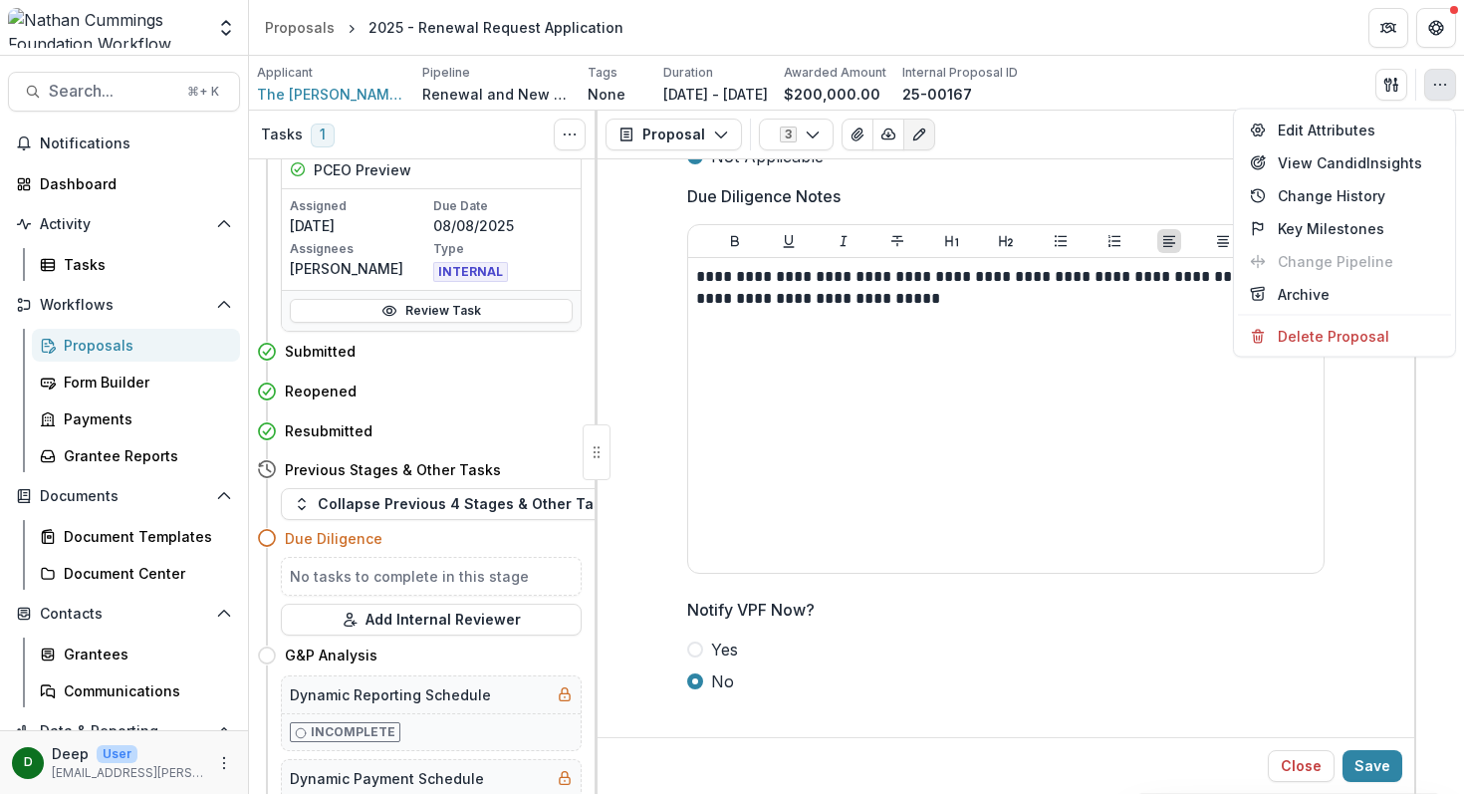
click at [1434, 84] on circle "button" at bounding box center [1434, 84] width 1 height 1
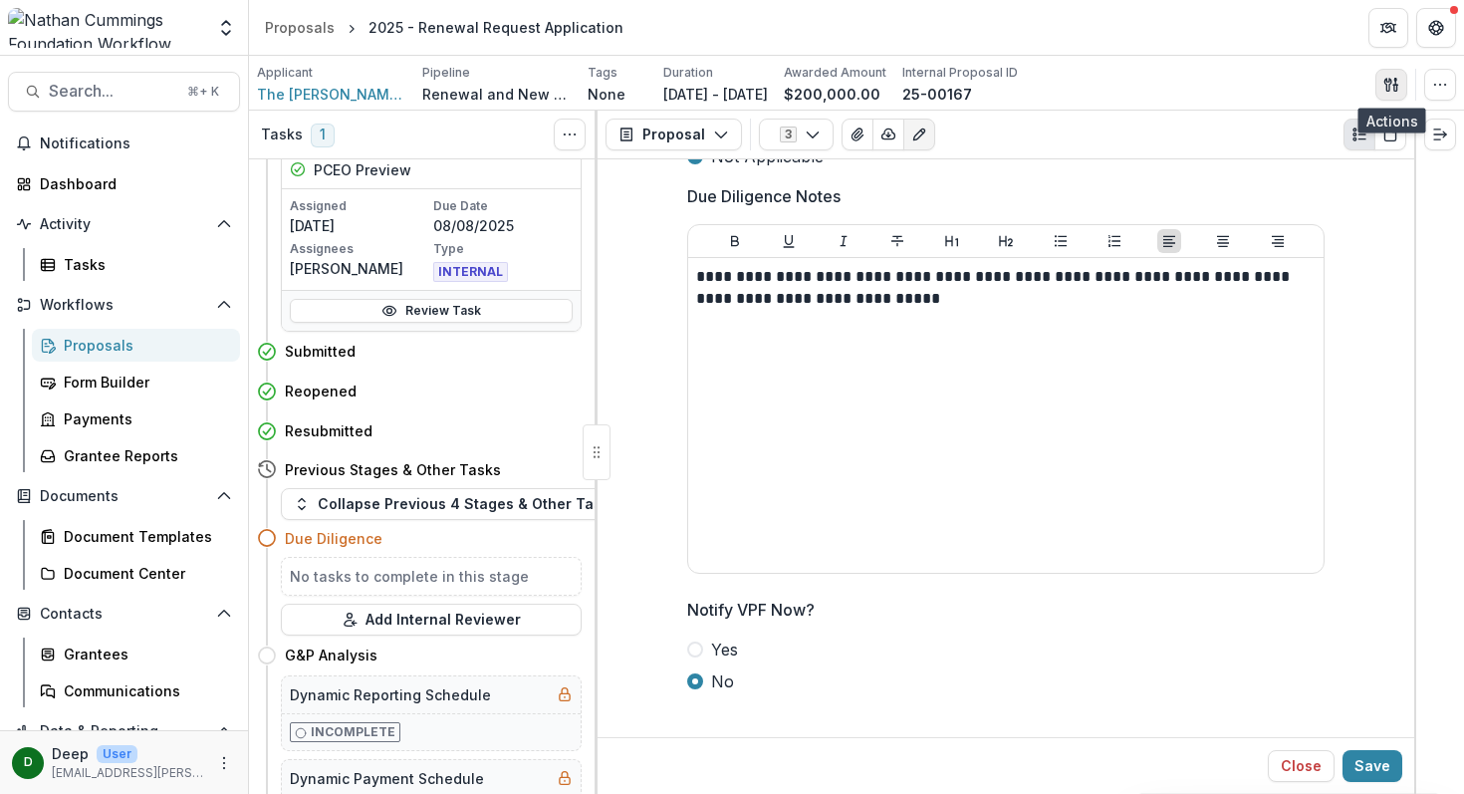
click at [1390, 83] on icon "button" at bounding box center [1388, 84] width 7 height 13
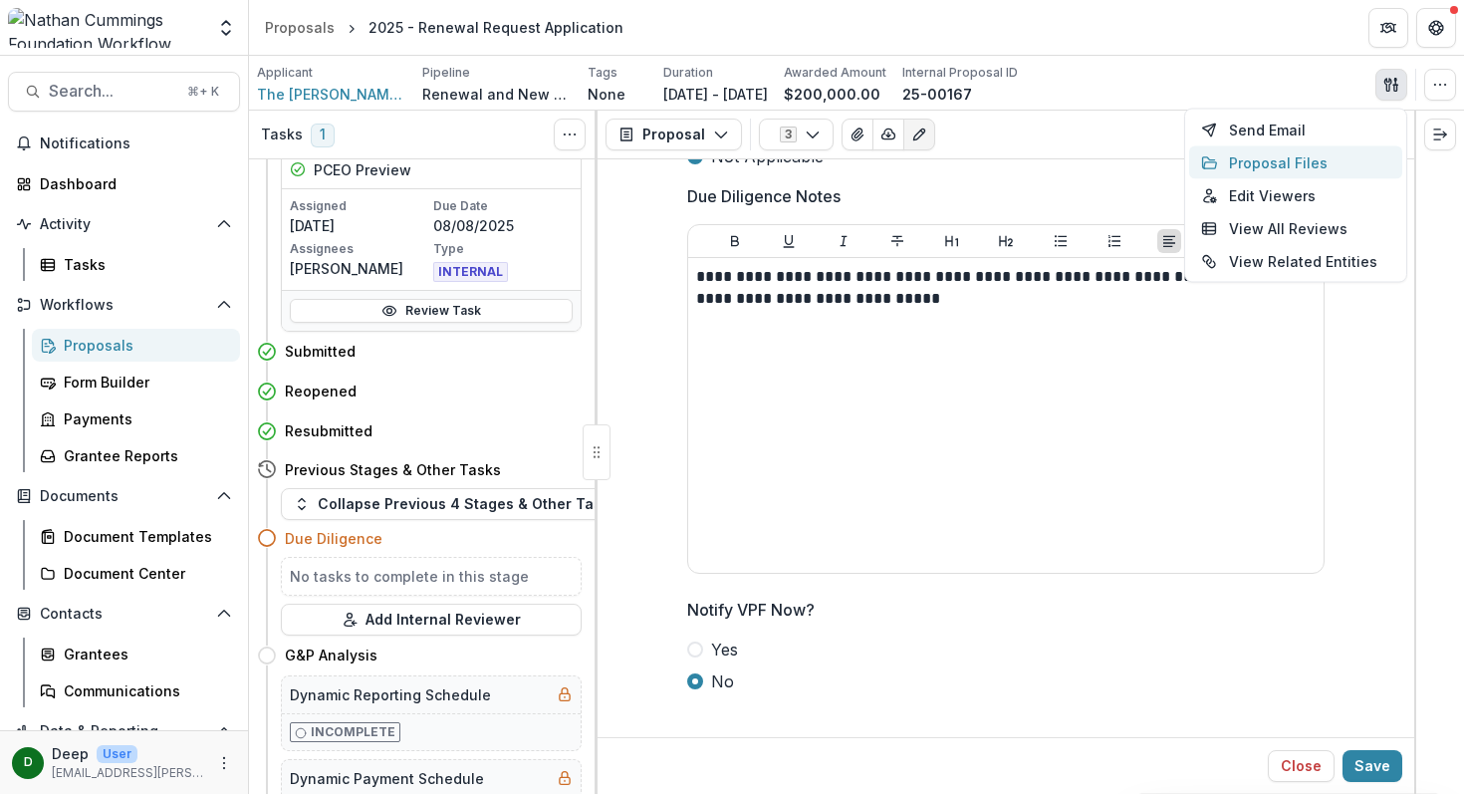
click at [1338, 159] on button "Proposal Files" at bounding box center [1295, 162] width 213 height 33
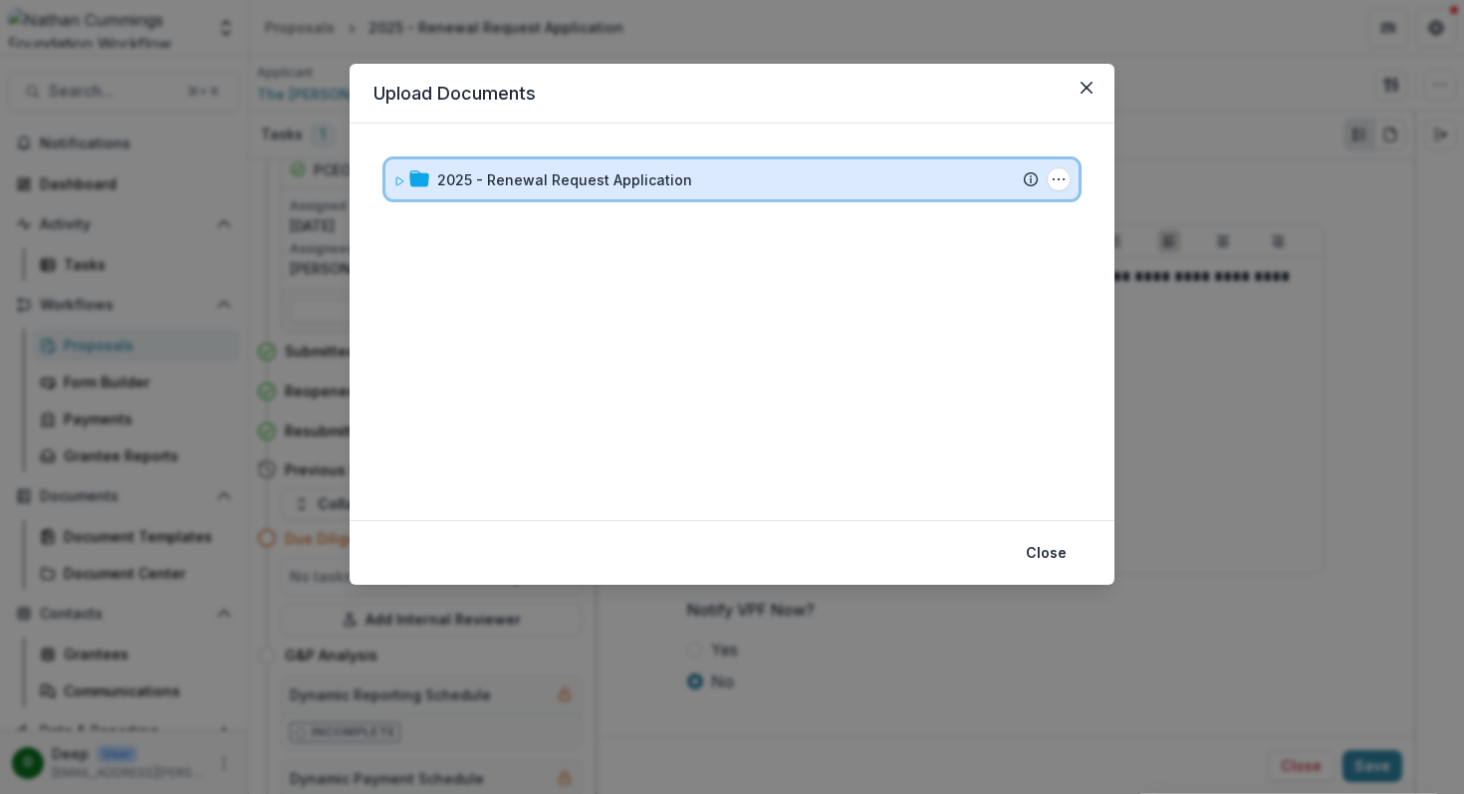
click at [399, 180] on icon at bounding box center [399, 181] width 12 height 12
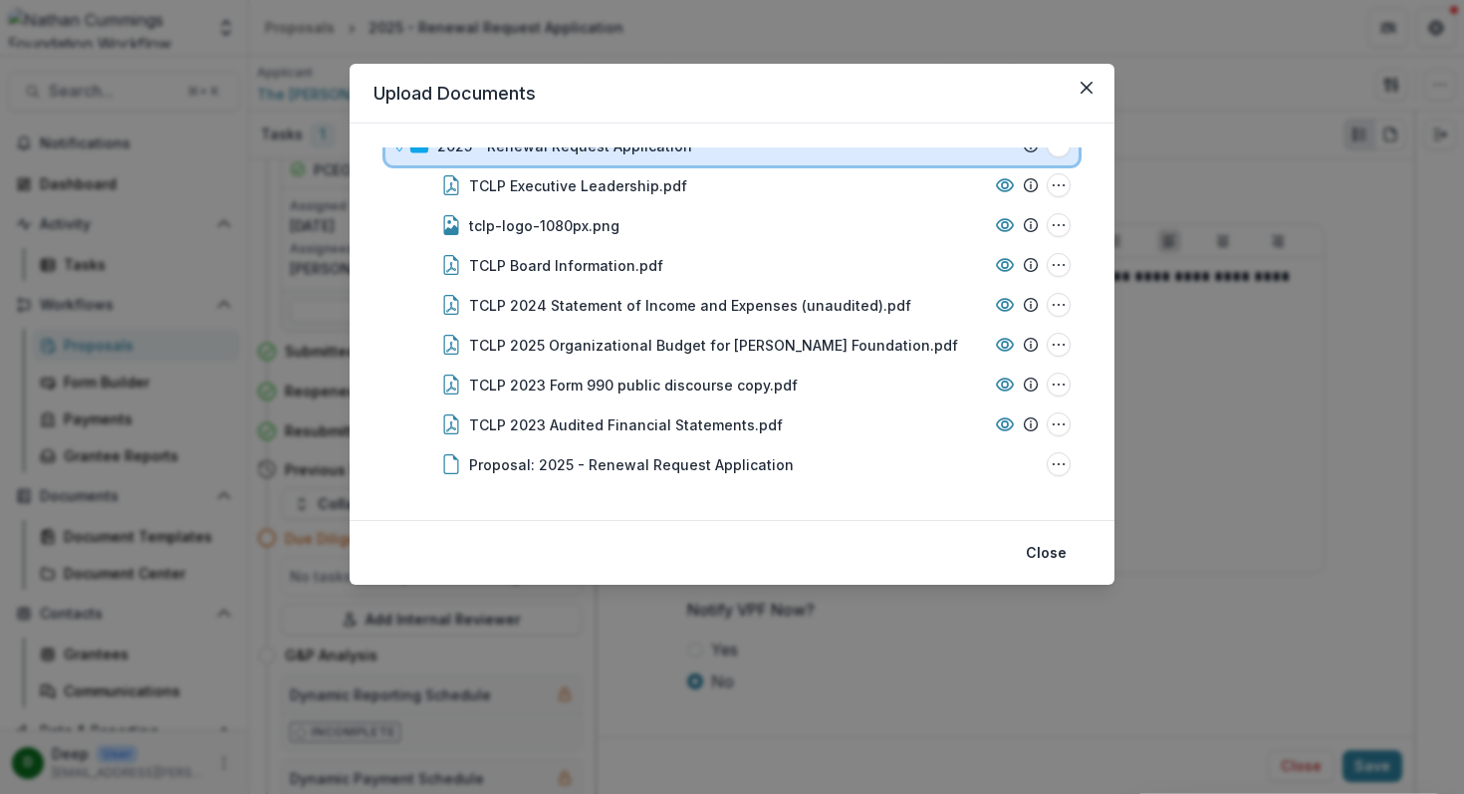
scroll to position [0, 0]
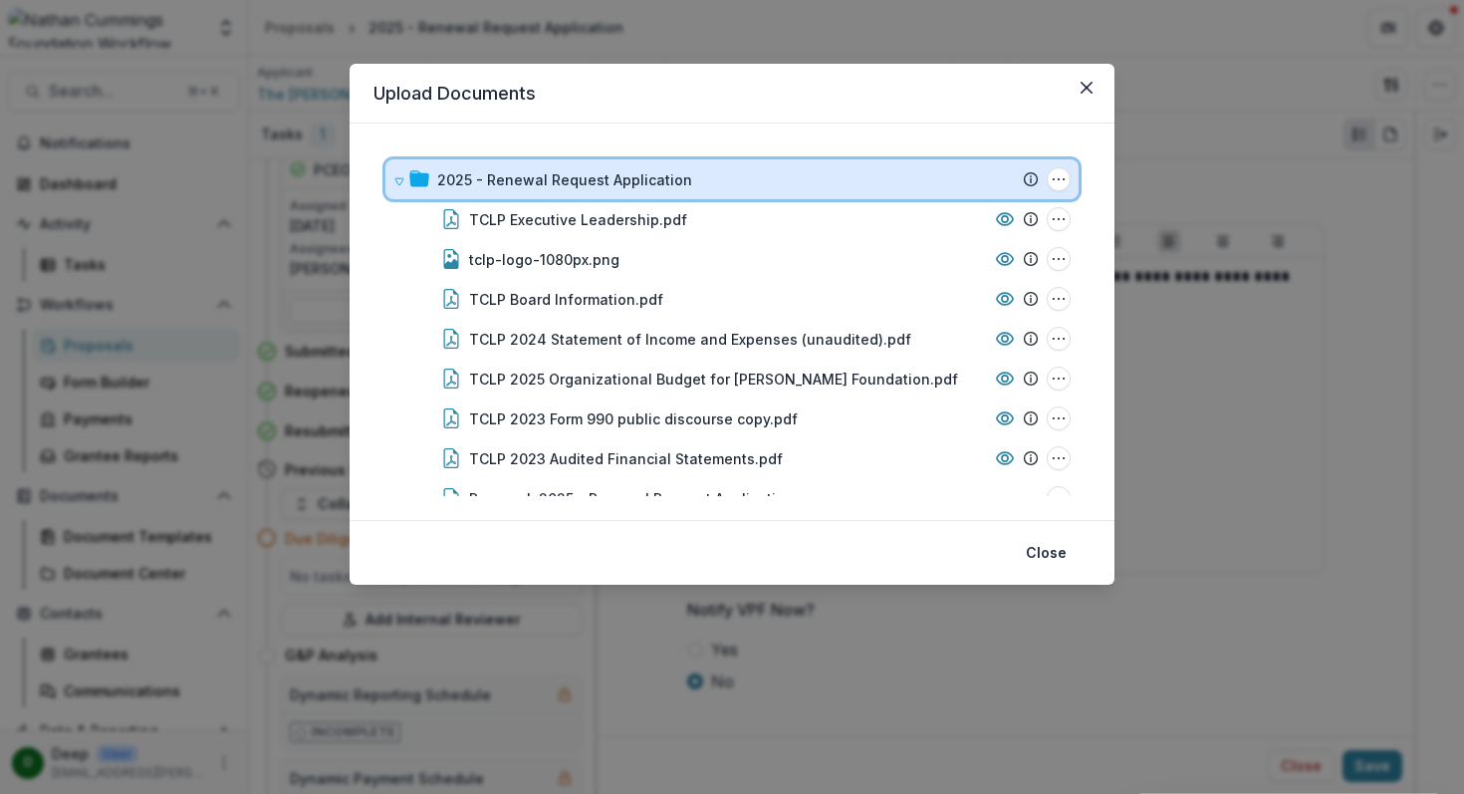
click at [394, 181] on icon at bounding box center [399, 181] width 12 height 12
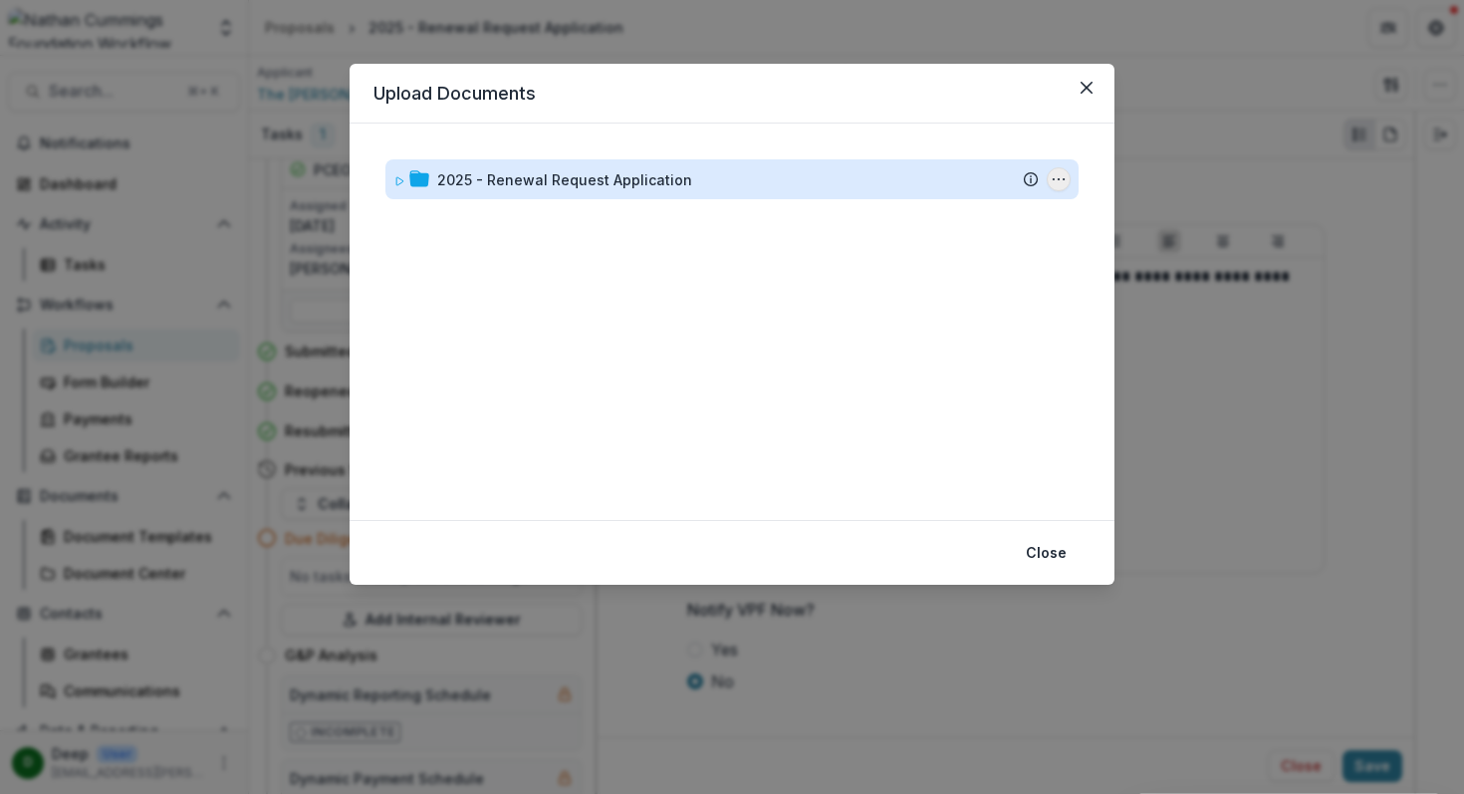
click at [1057, 178] on icon "2025 - Renewal Request Application Options" at bounding box center [1059, 179] width 16 height 16
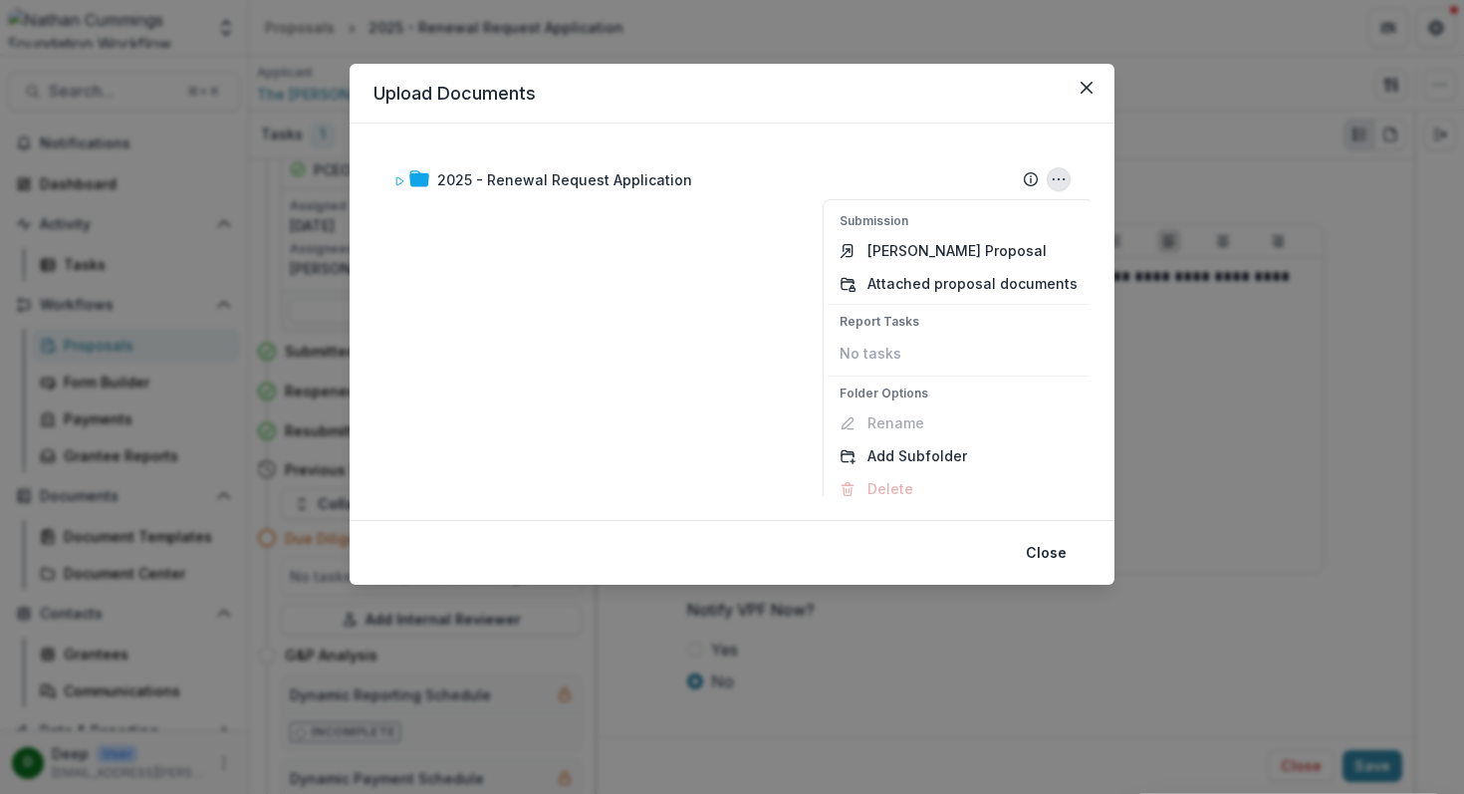
scroll to position [14, 0]
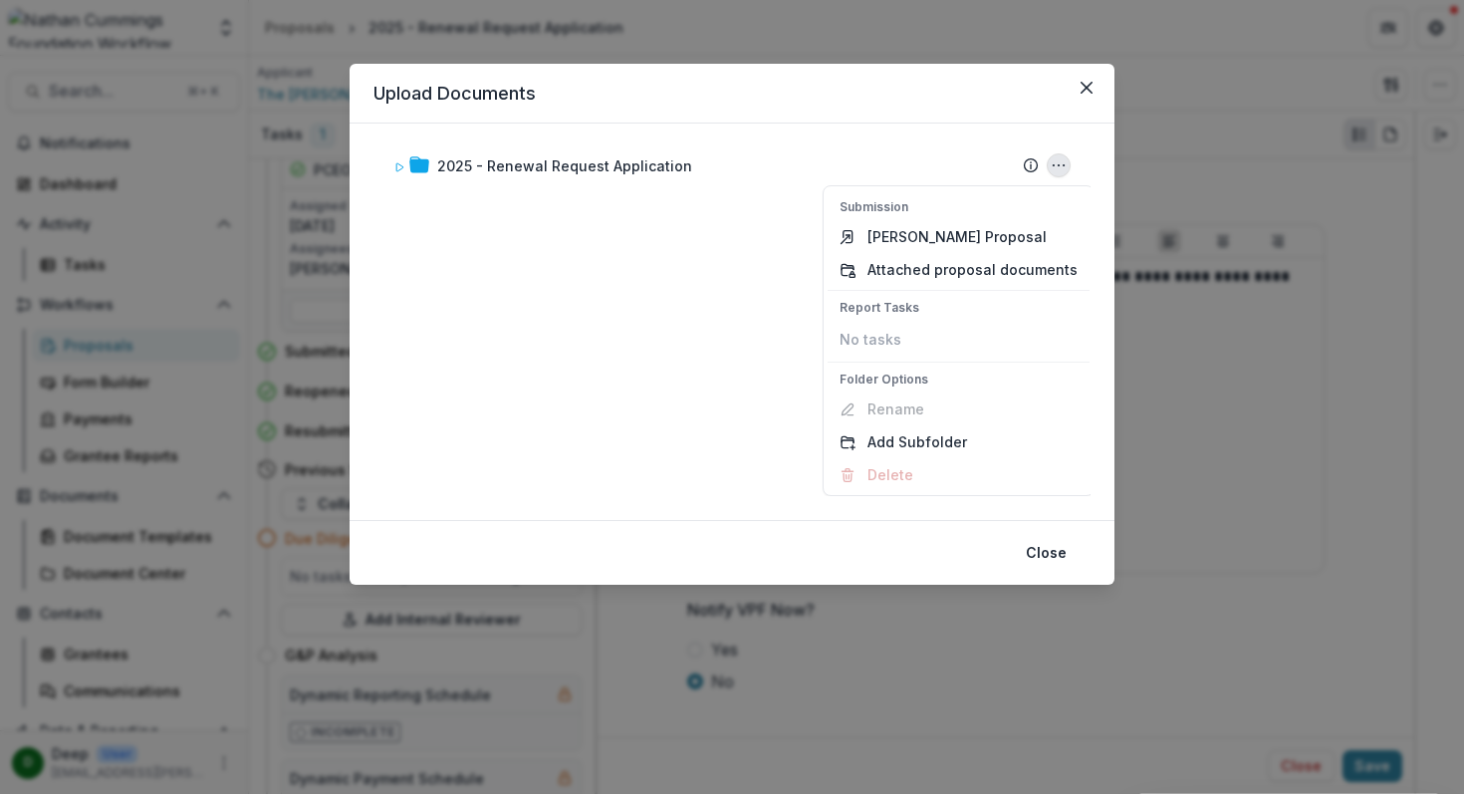
click at [727, 319] on div "2025 - Renewal Request Application Submission Temelio Proposal Attached proposa…" at bounding box center [732, 321] width 717 height 349
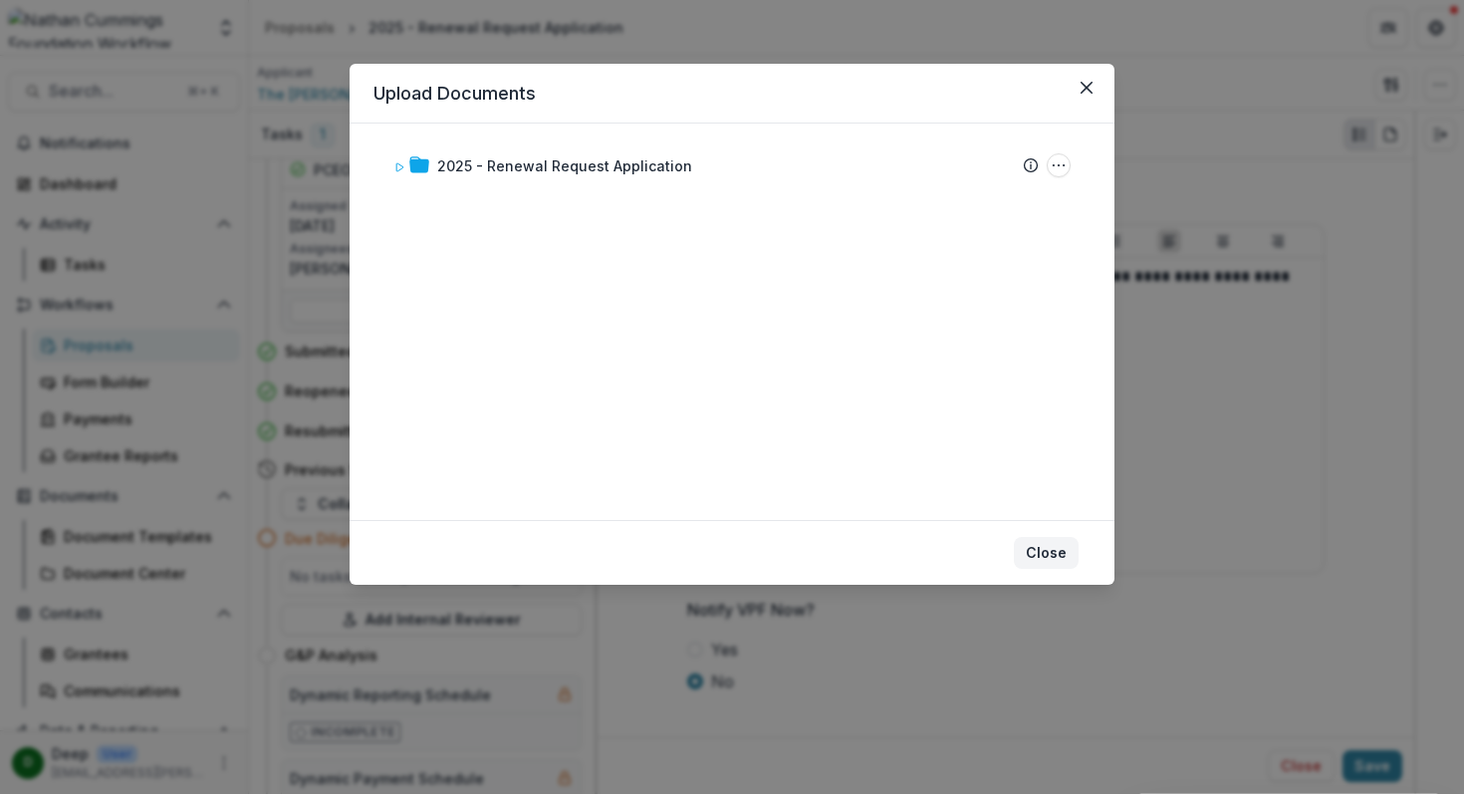
click at [1046, 546] on button "Close" at bounding box center [1046, 553] width 65 height 32
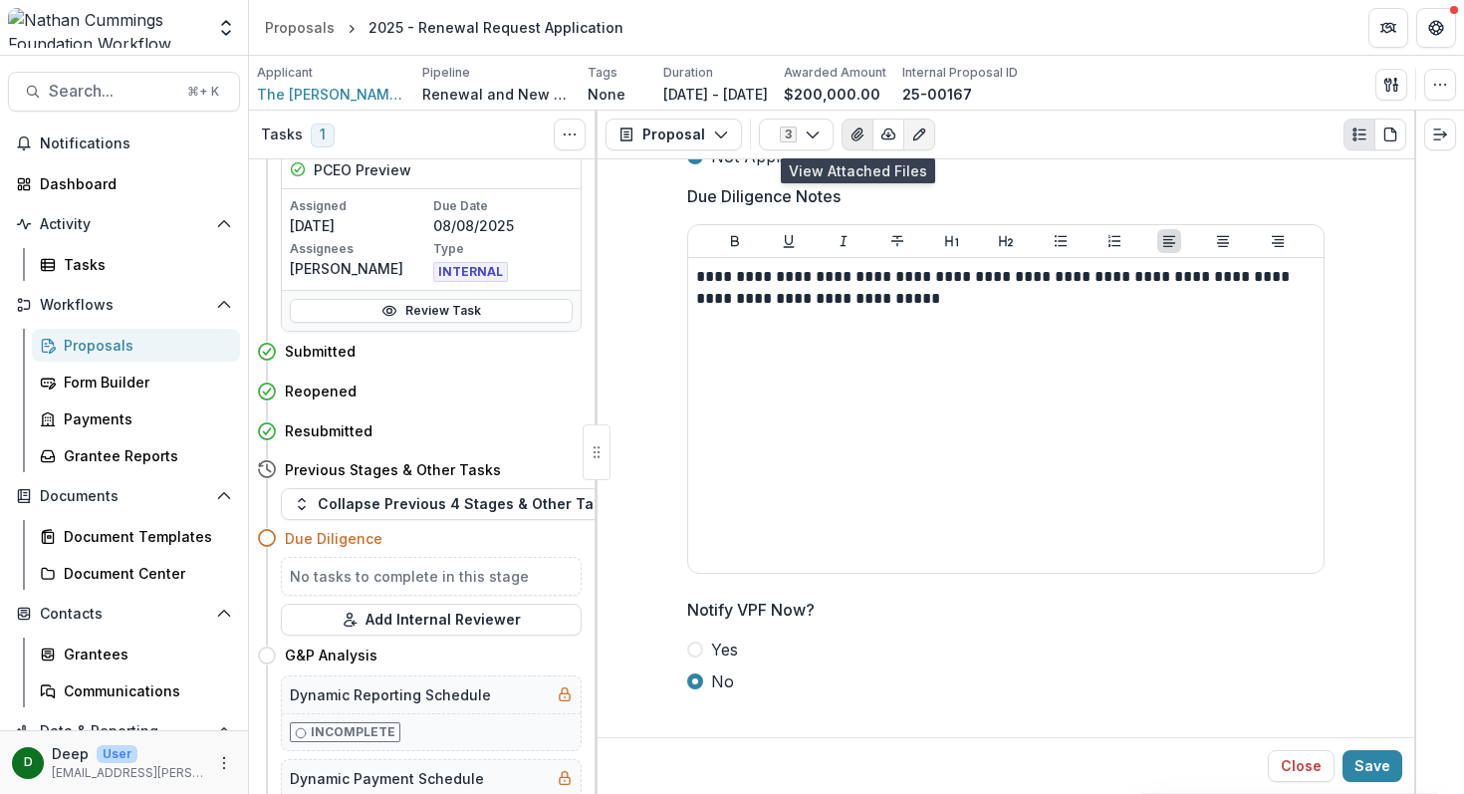
click at [853, 133] on icon "View Attached Files" at bounding box center [857, 134] width 11 height 12
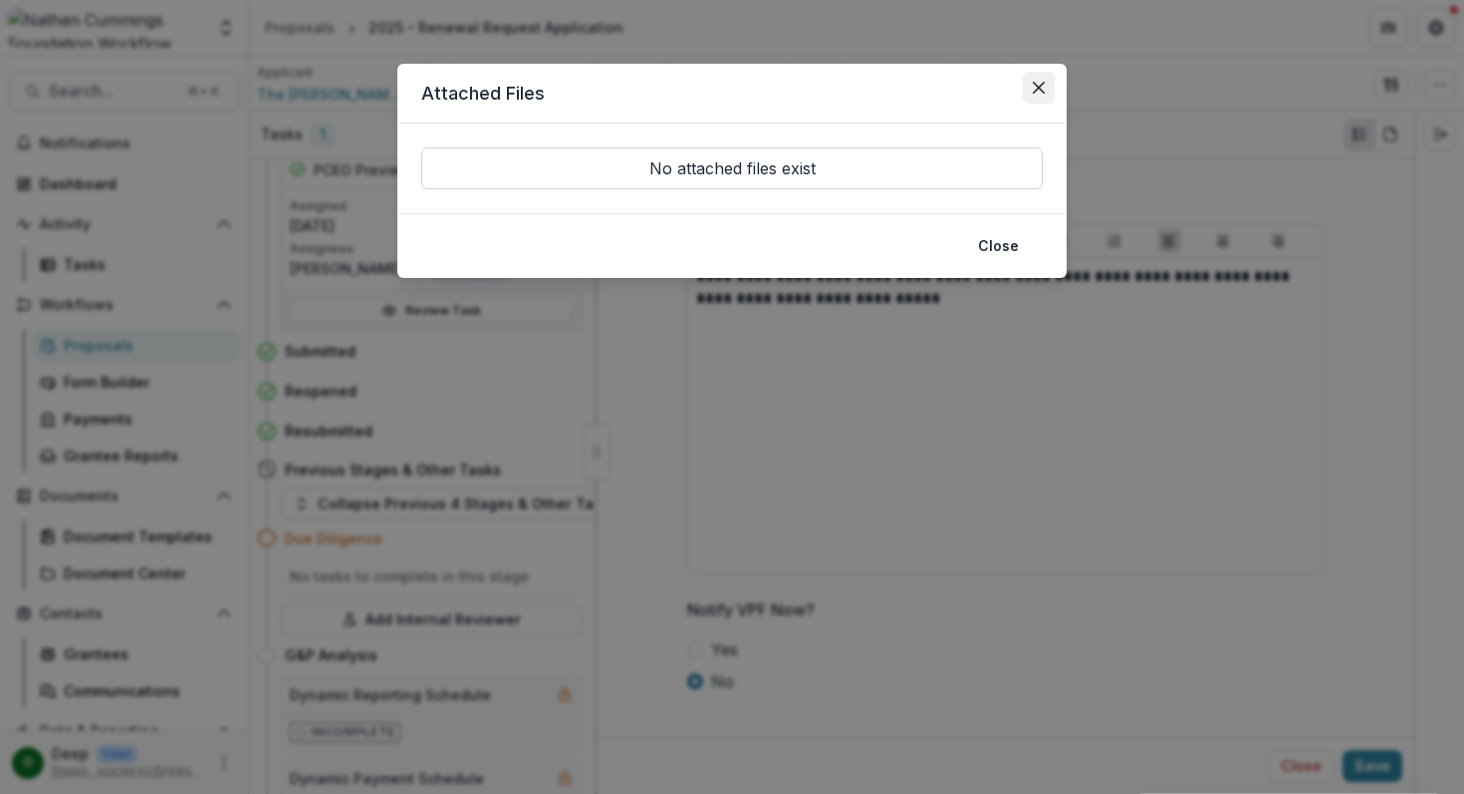
click at [1040, 89] on icon "Close" at bounding box center [1039, 88] width 12 height 12
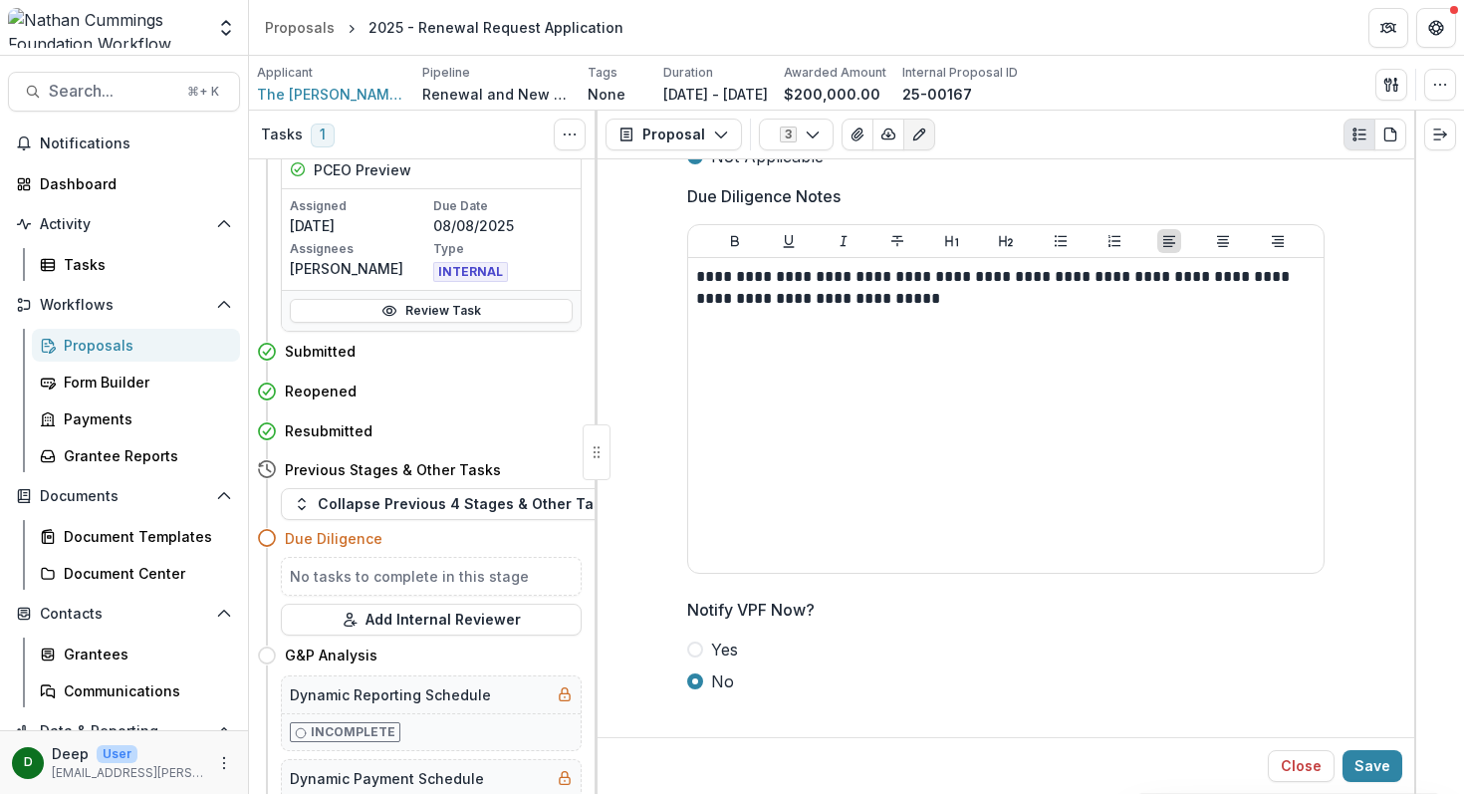
drag, startPoint x: 120, startPoint y: 753, endPoint x: 135, endPoint y: 756, distance: 16.2
click at [135, 756] on div "Deep User" at bounding box center [128, 753] width 152 height 21
click at [163, 746] on div "Deep User" at bounding box center [128, 753] width 152 height 21
click at [1432, 86] on icon "button" at bounding box center [1440, 85] width 16 height 16
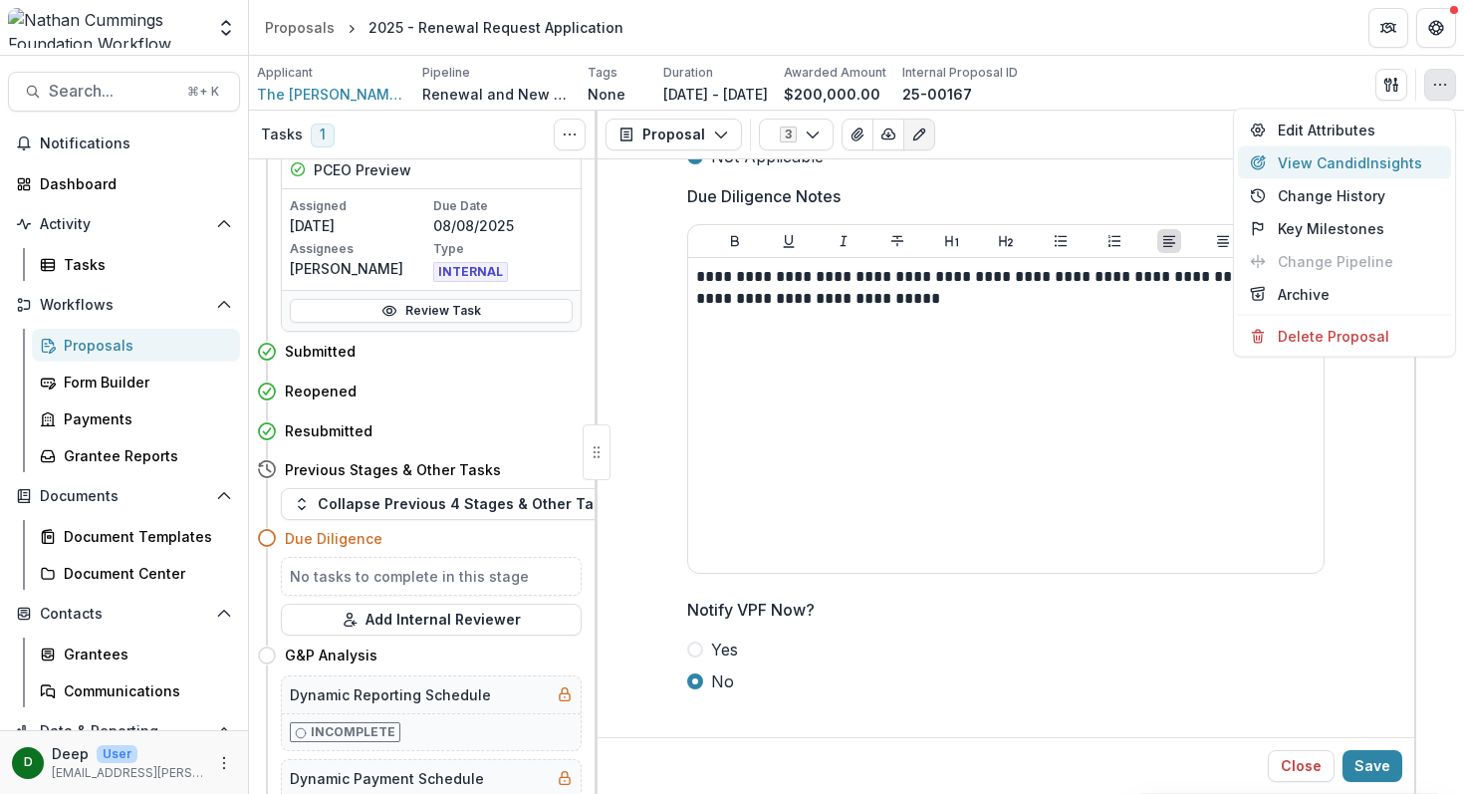
click at [1376, 160] on button "View Candid Insights" at bounding box center [1344, 162] width 213 height 33
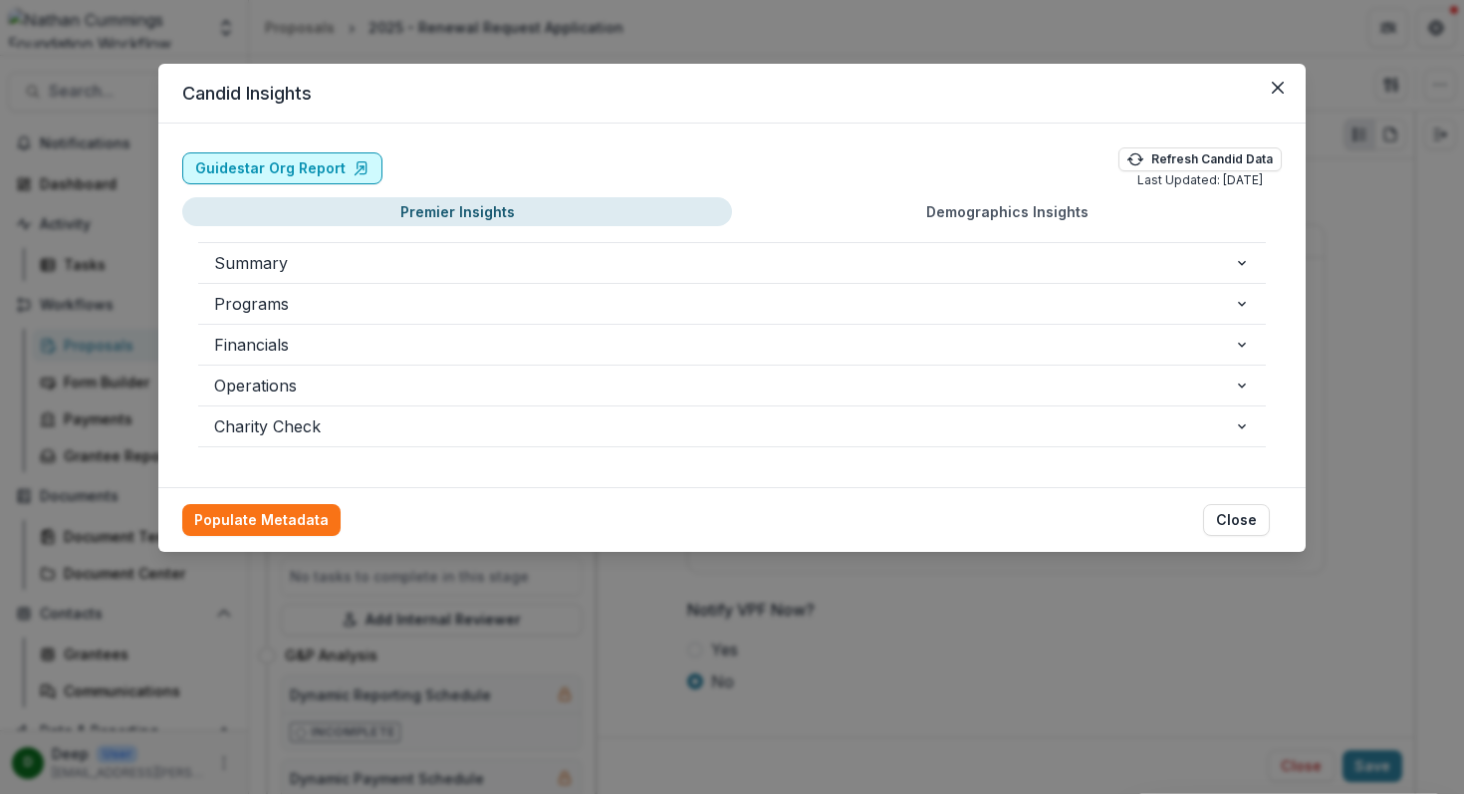
click at [360, 168] on polyline at bounding box center [362, 168] width 4 height 4
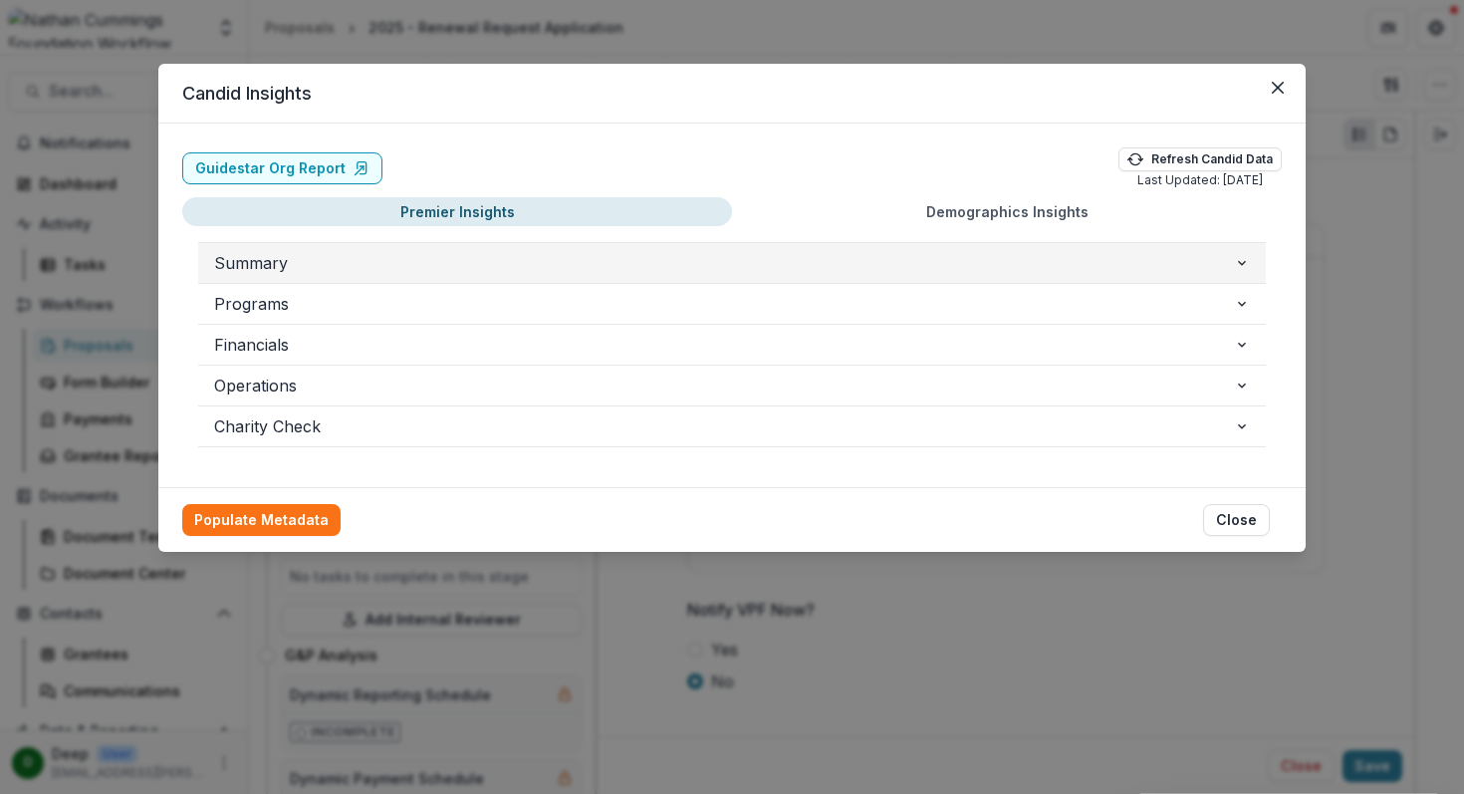
click at [859, 270] on span "Summary" at bounding box center [724, 263] width 1020 height 24
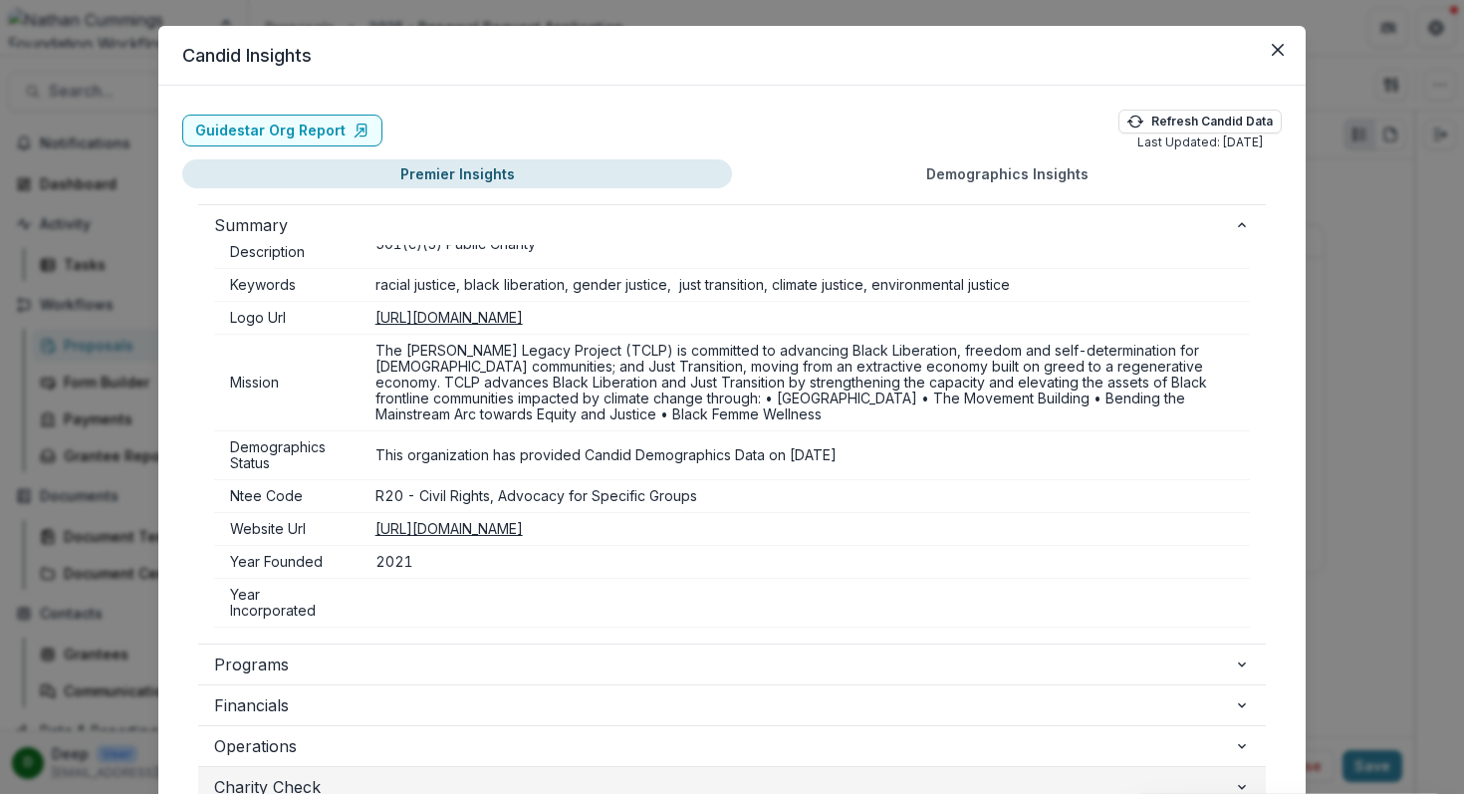
scroll to position [0, 0]
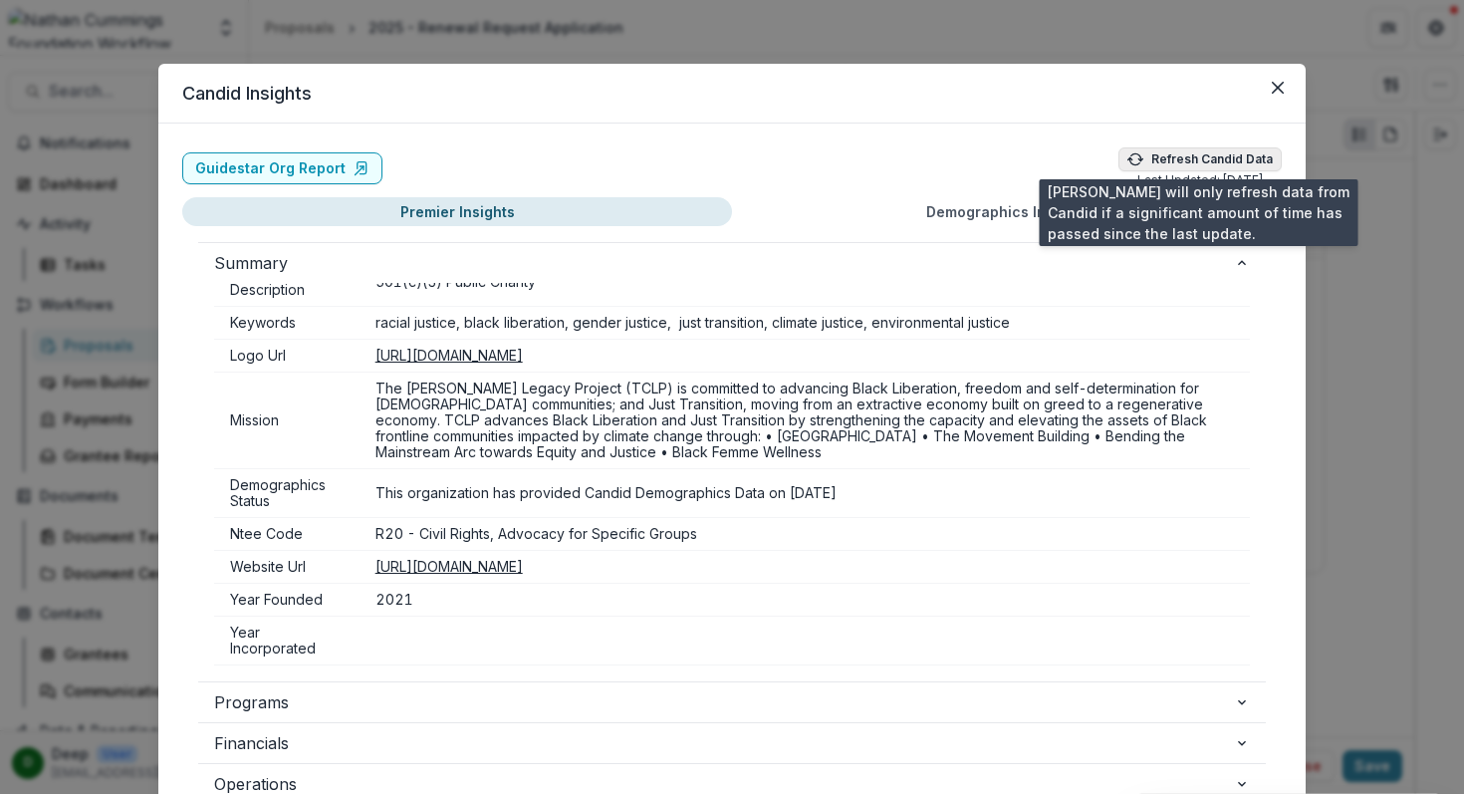
click at [1189, 168] on button "Refresh Candid Data" at bounding box center [1200, 159] width 163 height 24
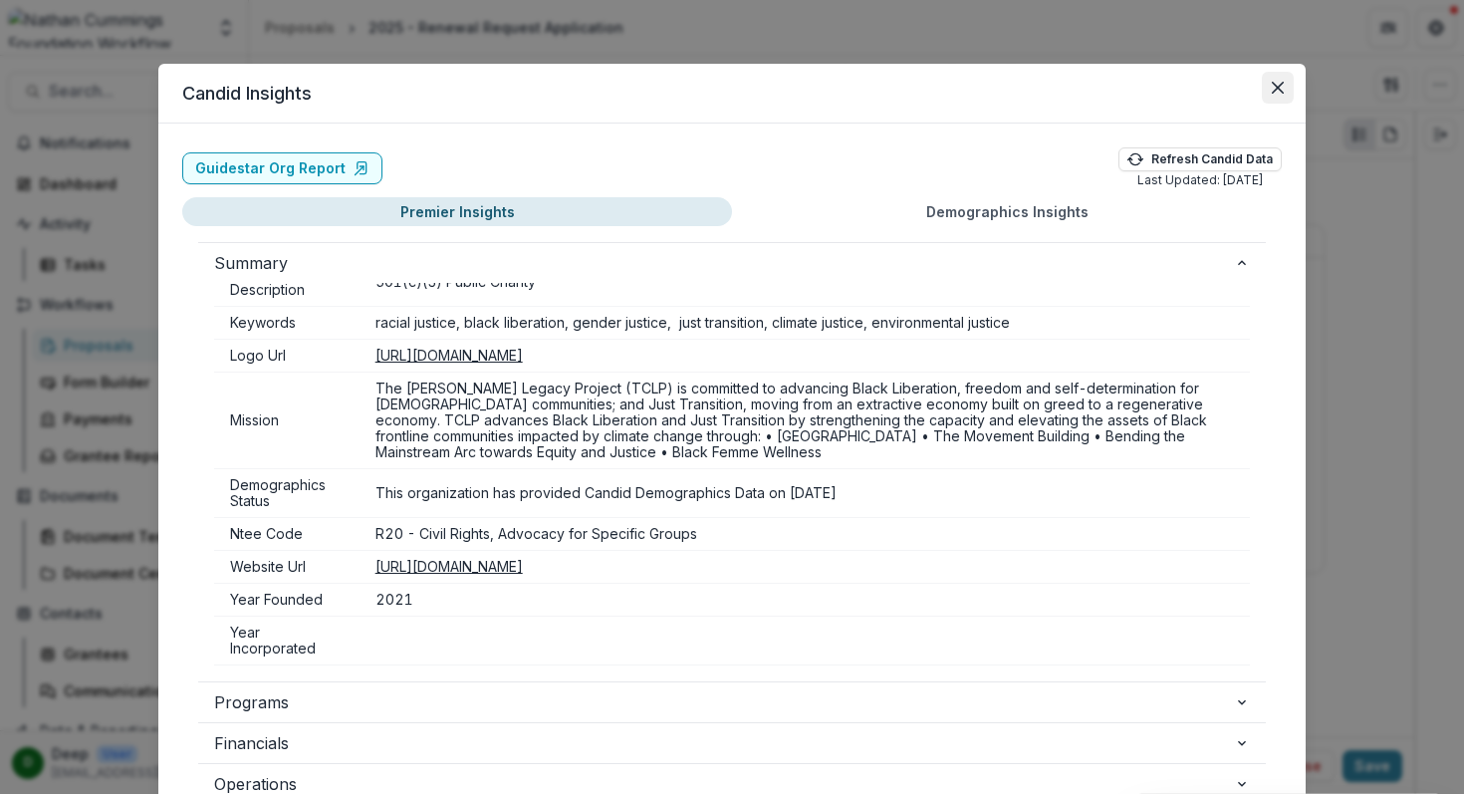
click at [1273, 89] on icon "Close" at bounding box center [1278, 88] width 12 height 12
